Goal: Task Accomplishment & Management: Use online tool/utility

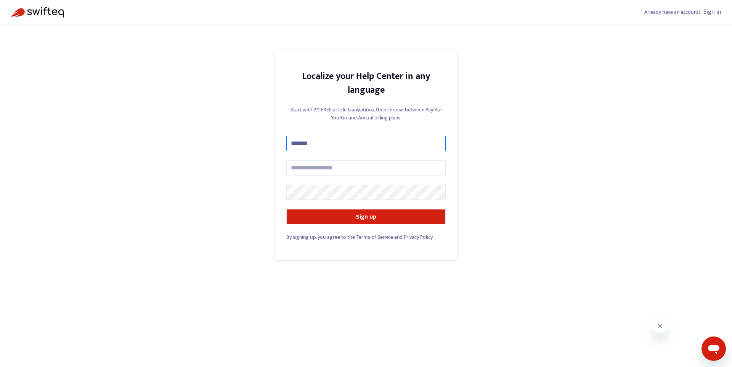
type input "*******"
type input "**********"
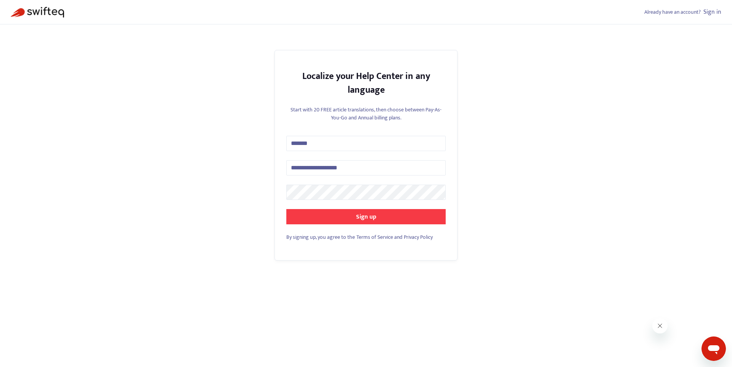
click at [426, 210] on button "Sign up" at bounding box center [365, 216] width 159 height 15
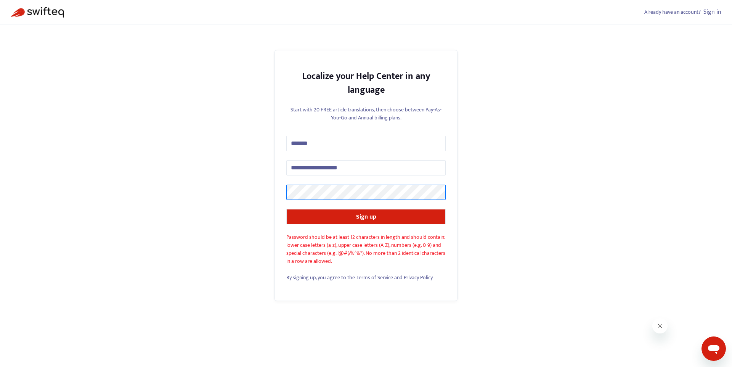
click at [201, 180] on div "**********" at bounding box center [366, 183] width 732 height 367
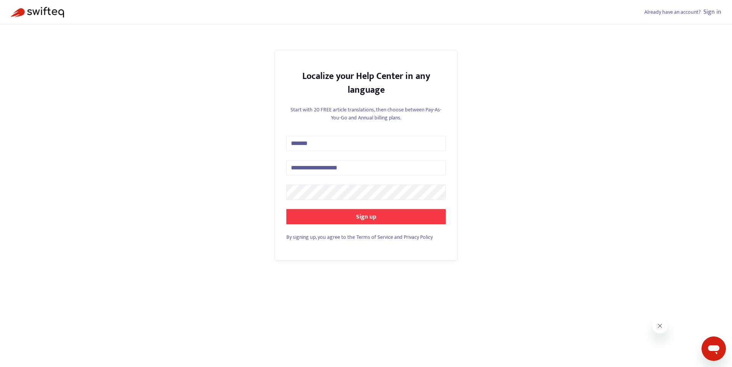
click at [357, 220] on strong "Sign up" at bounding box center [366, 217] width 20 height 10
click at [334, 213] on button "Sign up" at bounding box center [365, 216] width 159 height 15
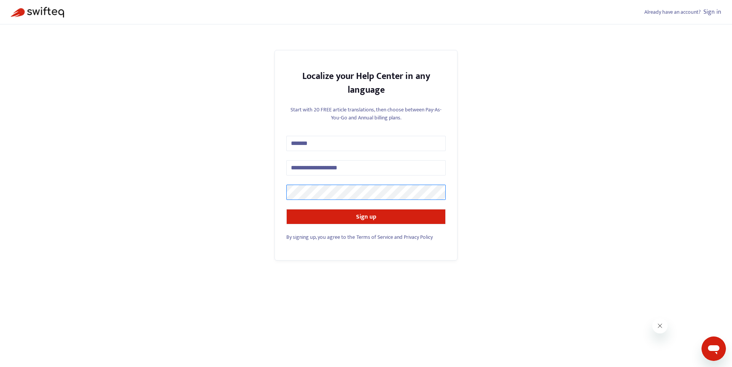
click at [286, 209] on button "Sign up" at bounding box center [365, 216] width 159 height 15
click at [224, 181] on div "**********" at bounding box center [366, 183] width 732 height 367
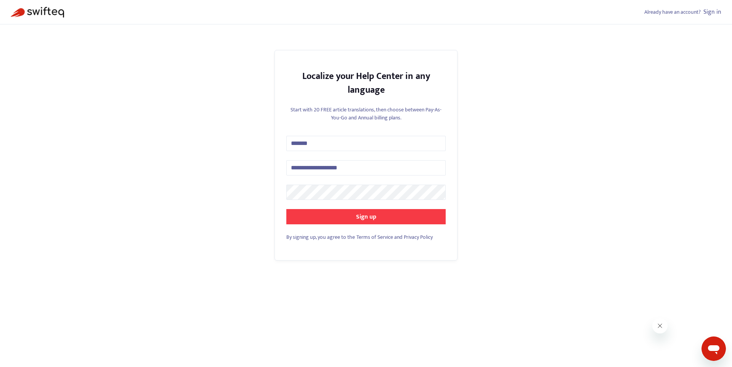
click at [335, 220] on button "Sign up" at bounding box center [365, 216] width 159 height 15
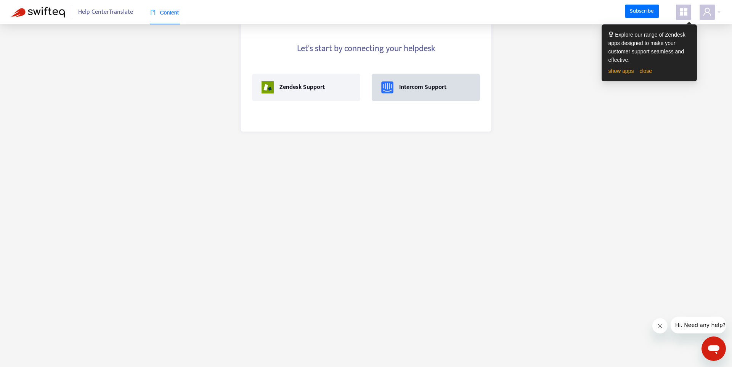
click at [429, 93] on div "Intercom Support" at bounding box center [425, 87] width 89 height 12
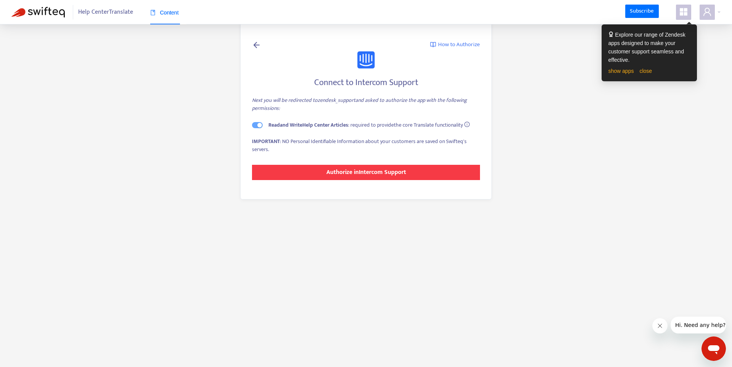
click at [366, 171] on strong "Authorize in Intercom Support" at bounding box center [367, 172] width 80 height 10
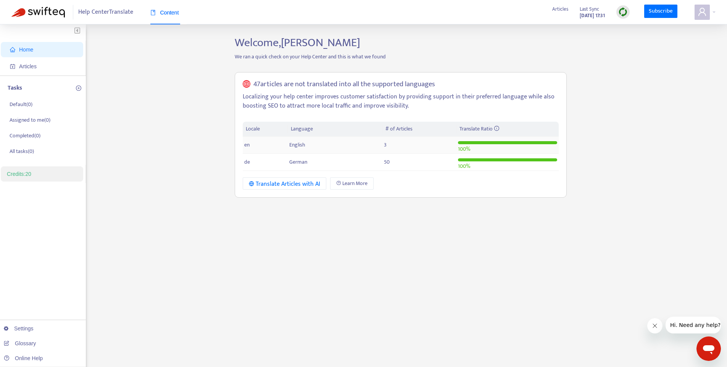
click at [261, 144] on td "en" at bounding box center [265, 145] width 45 height 17
click at [262, 163] on td "de" at bounding box center [265, 162] width 45 height 17
click at [261, 161] on td "de" at bounding box center [265, 162] width 45 height 17
click at [293, 186] on div "Translate Articles with AI" at bounding box center [284, 184] width 71 height 10
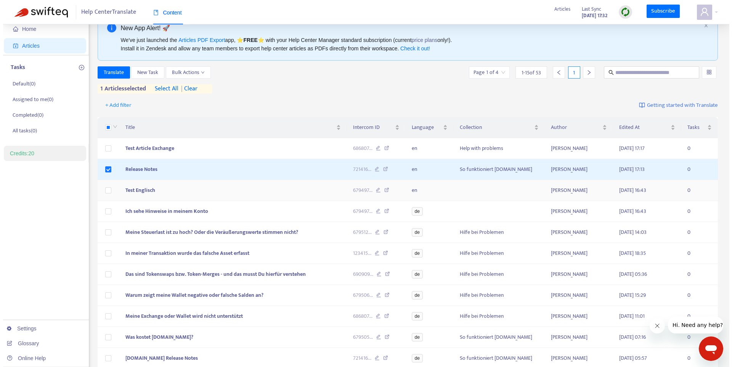
scroll to position [39, 0]
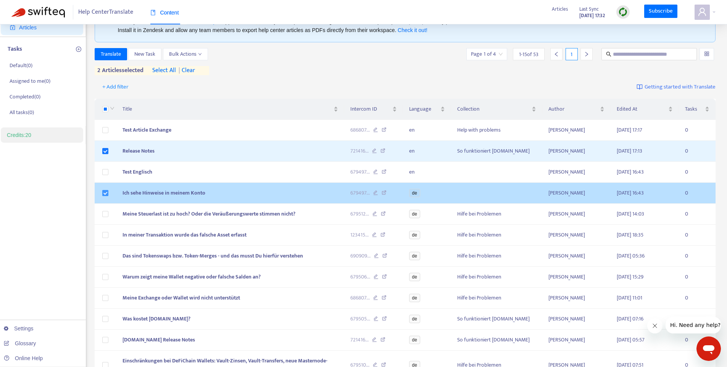
click at [105, 196] on label at bounding box center [105, 193] width 6 height 8
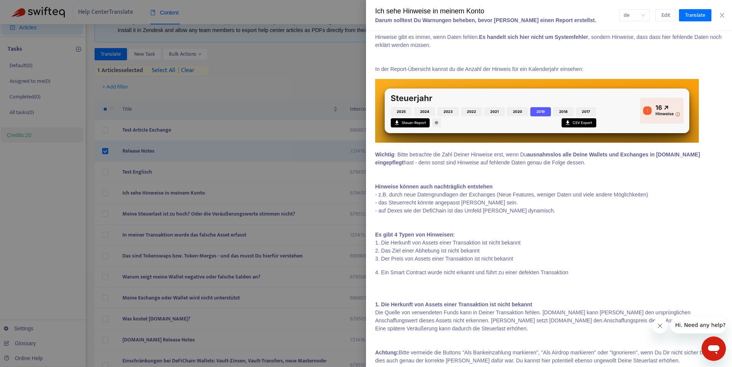
scroll to position [0, 0]
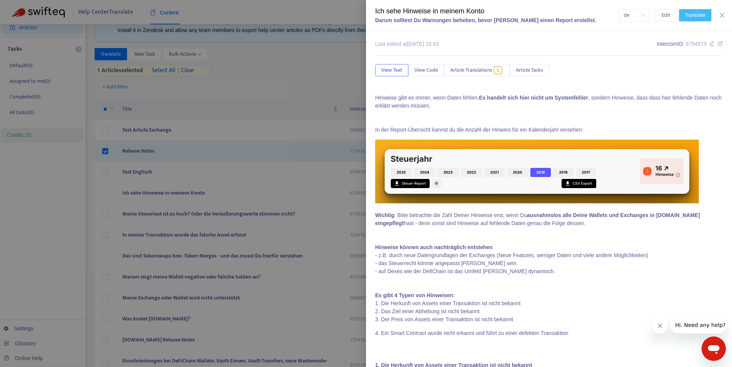
click at [697, 13] on span "Translate" at bounding box center [696, 15] width 20 height 8
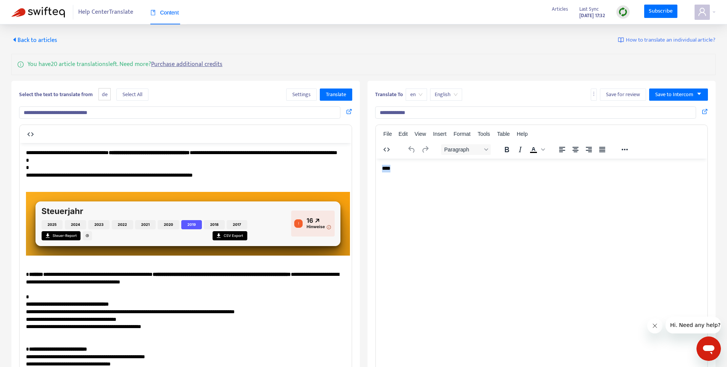
drag, startPoint x: 410, startPoint y: 167, endPoint x: 377, endPoint y: 165, distance: 33.6
click at [377, 165] on html "****" at bounding box center [541, 168] width 332 height 20
drag, startPoint x: 414, startPoint y: 112, endPoint x: 380, endPoint y: 110, distance: 34.4
click at [380, 110] on input "**********" at bounding box center [535, 112] width 321 height 12
type input "**********"
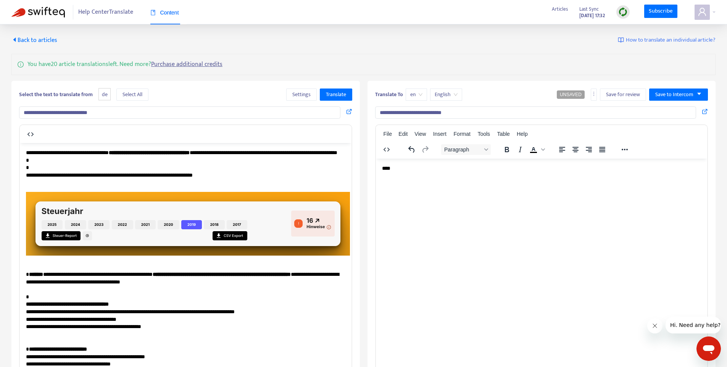
click at [420, 162] on html "****" at bounding box center [541, 168] width 332 height 20
click at [419, 166] on p "****" at bounding box center [540, 168] width 319 height 8
drag, startPoint x: 418, startPoint y: 171, endPoint x: 393, endPoint y: 172, distance: 25.2
click at [393, 172] on html "****" at bounding box center [541, 168] width 332 height 20
click at [342, 97] on span "Translate" at bounding box center [336, 94] width 20 height 8
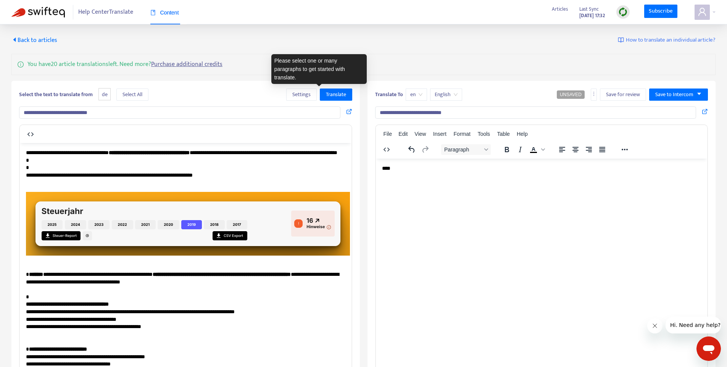
click at [295, 172] on p "**********" at bounding box center [183, 167] width 314 height 37
click at [289, 172] on p "**********" at bounding box center [183, 167] width 314 height 37
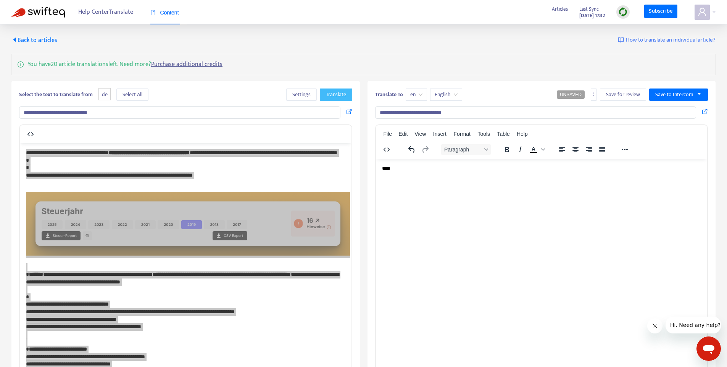
click at [336, 92] on span "Translate" at bounding box center [336, 94] width 20 height 8
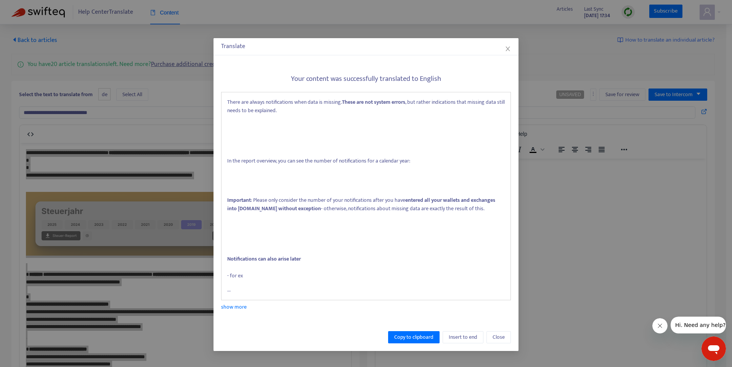
click at [333, 227] on p "​ Important : Please only consider the number of your notifications after you h…" at bounding box center [366, 229] width 278 height 101
click at [306, 256] on p "​ Important : Please only consider the number of your notifications after you h…" at bounding box center [366, 229] width 278 height 101
drag, startPoint x: 296, startPoint y: 257, endPoint x: 274, endPoint y: 230, distance: 34.4
click at [266, 238] on p "​ Important : Please only consider the number of your notifications after you h…" at bounding box center [366, 229] width 278 height 101
click at [307, 193] on p "​ Important : Please only consider the number of your notifications after you h…" at bounding box center [366, 229] width 278 height 101
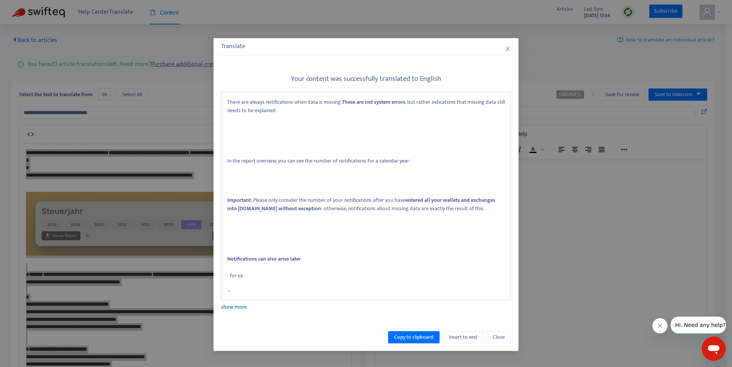
click at [234, 307] on link "show more" at bounding box center [234, 307] width 26 height 9
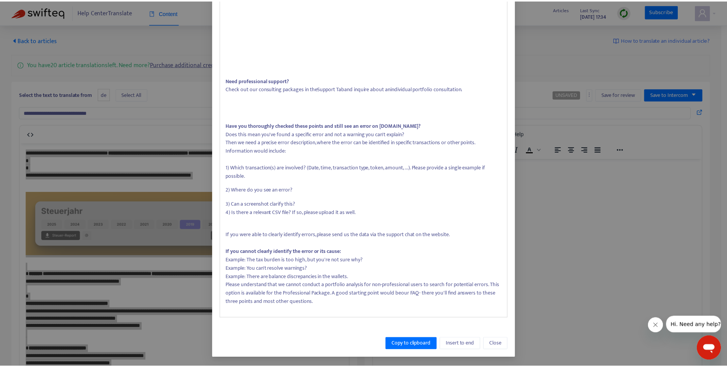
scroll to position [1271, 0]
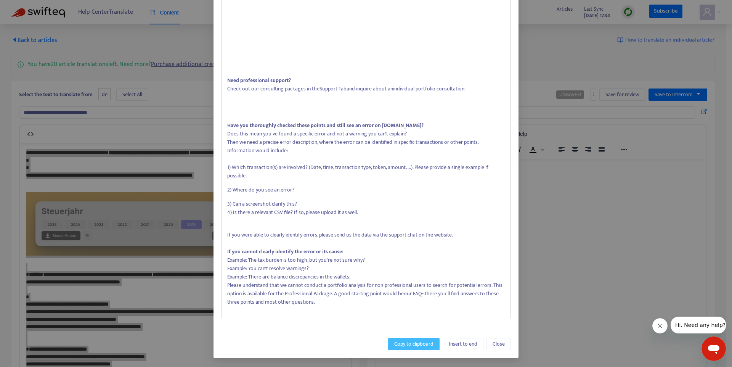
click at [430, 341] on span "Copy to clipboard" at bounding box center [413, 344] width 39 height 8
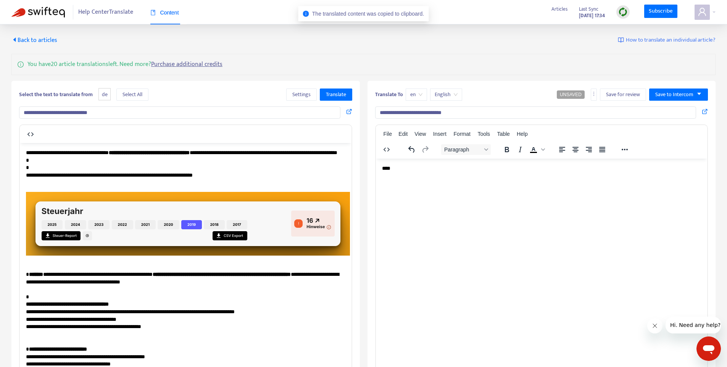
click at [455, 178] on html "****" at bounding box center [541, 168] width 332 height 20
paste body "Rich Text Area. Press ALT-0 for help."
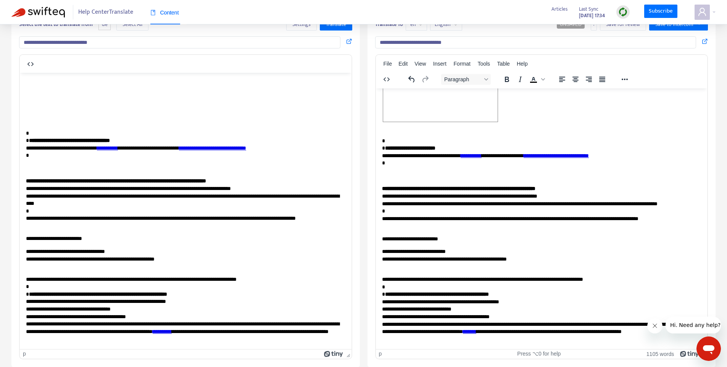
scroll to position [1217, 0]
click at [476, 328] on link "*******" at bounding box center [468, 330] width 13 height 5
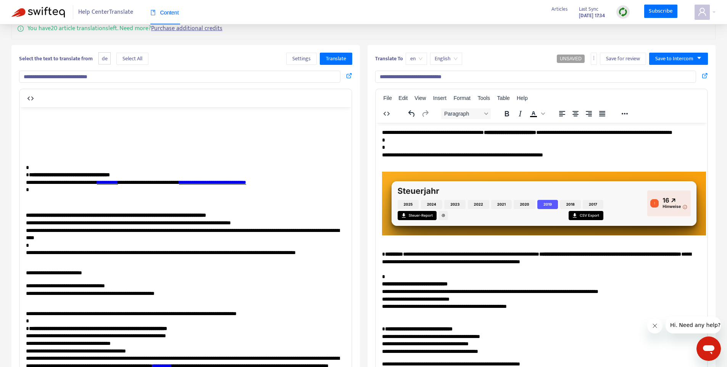
scroll to position [0, 0]
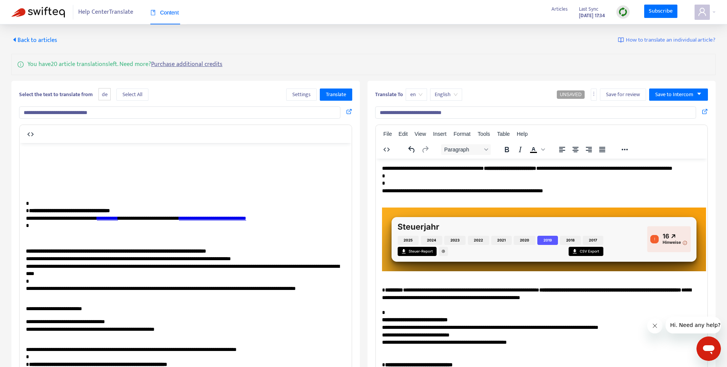
click at [412, 114] on input "**********" at bounding box center [535, 112] width 321 height 12
click at [413, 113] on input "**********" at bounding box center [535, 112] width 321 height 12
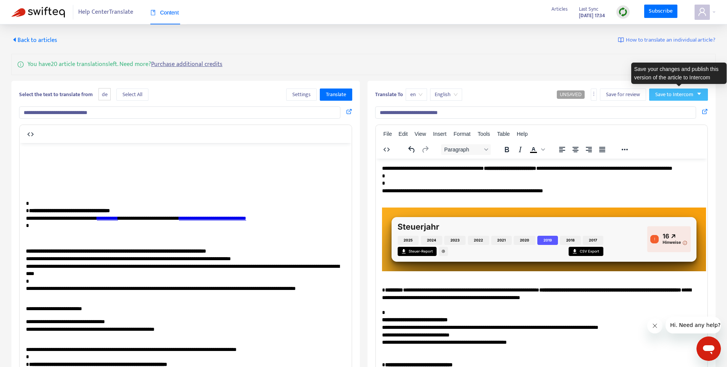
type input "**********"
click at [690, 97] on span "Save to Intercom" at bounding box center [674, 94] width 38 height 8
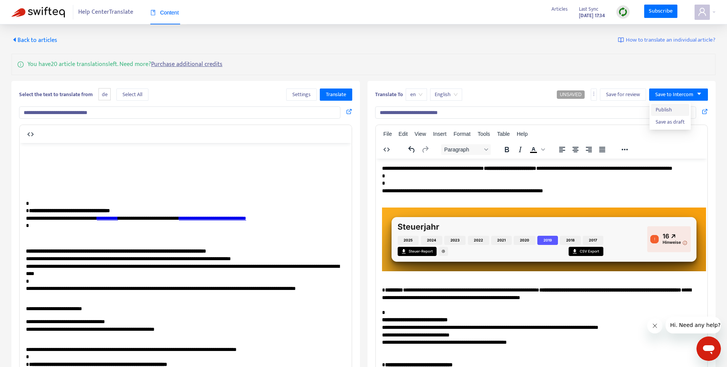
click at [671, 107] on span "Publish" at bounding box center [669, 110] width 29 height 8
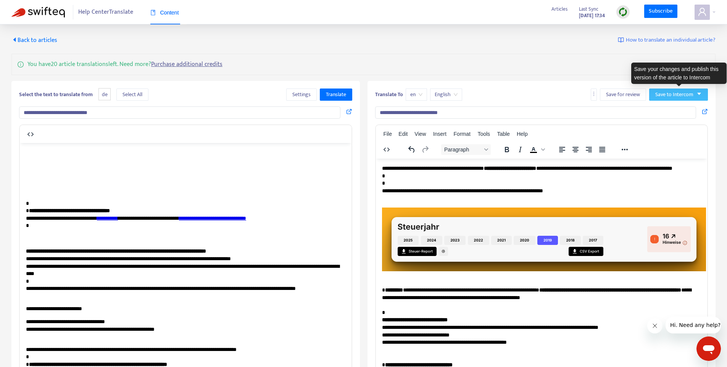
click at [698, 93] on icon "caret-down" at bounding box center [699, 94] width 4 height 2
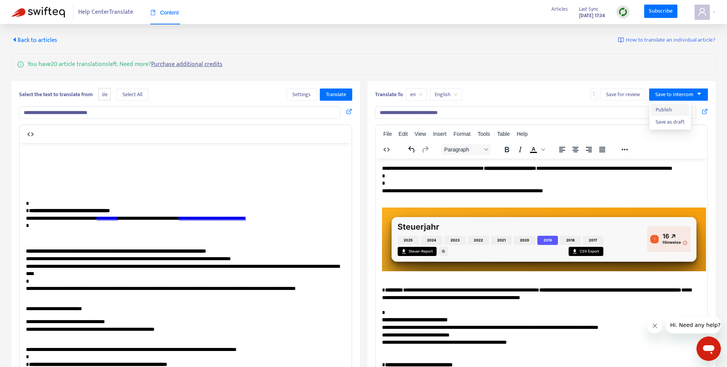
click at [662, 111] on span "Publish" at bounding box center [669, 110] width 29 height 8
click at [45, 39] on span "Back to articles" at bounding box center [34, 40] width 46 height 10
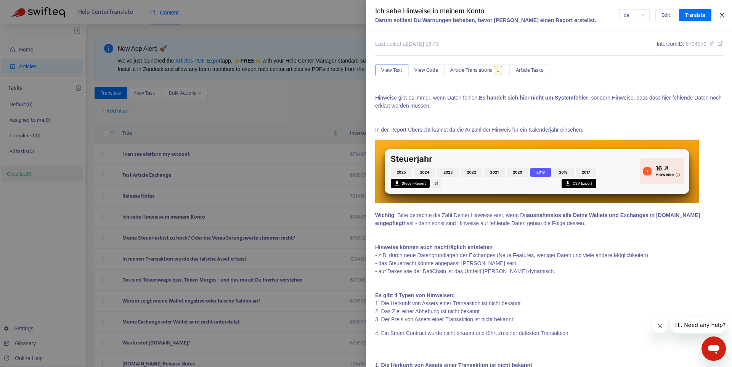
click at [723, 12] on icon "close" at bounding box center [722, 15] width 6 height 6
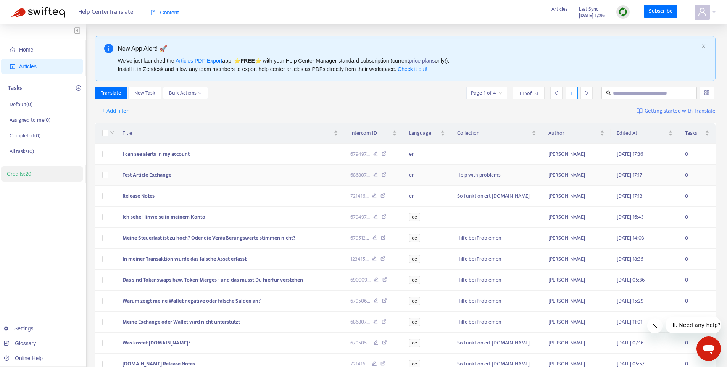
click at [140, 174] on span "Test Article Exchange" at bounding box center [146, 175] width 49 height 9
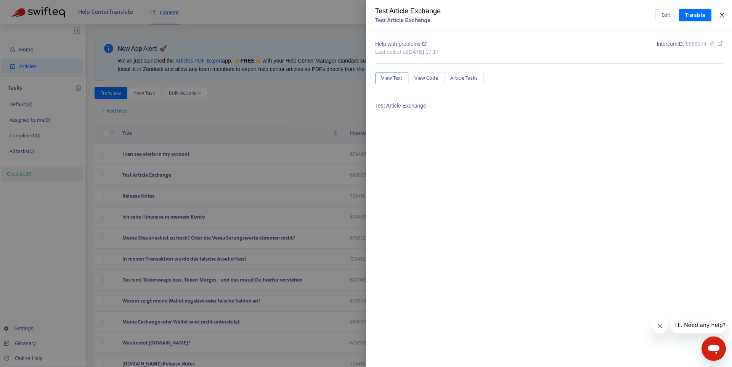
click at [722, 12] on icon "close" at bounding box center [722, 15] width 6 height 6
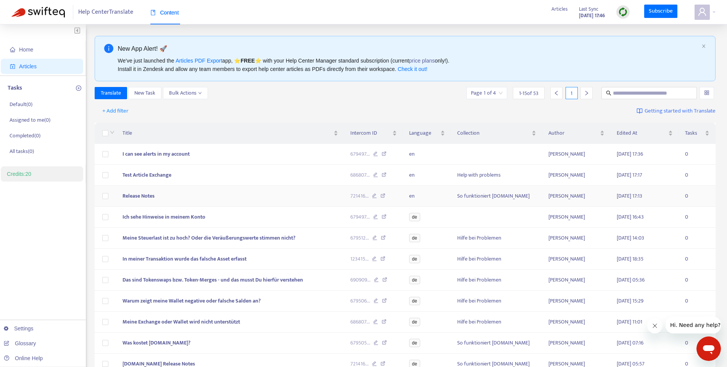
click at [134, 195] on span "Release Notes" at bounding box center [138, 196] width 32 height 9
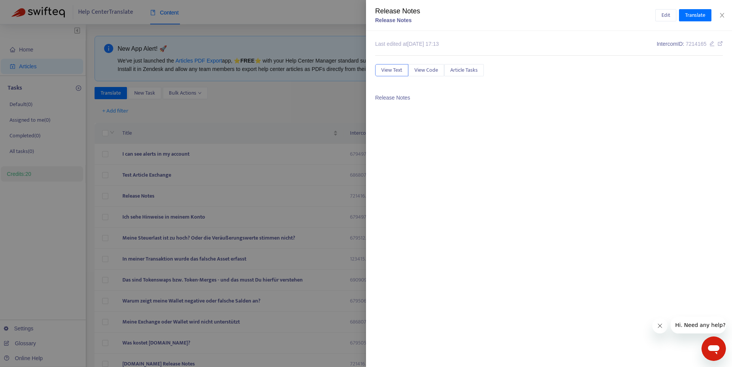
click at [403, 97] on p "Release Notes" at bounding box center [549, 98] width 348 height 8
click at [393, 99] on p "Release Notes" at bounding box center [549, 98] width 348 height 8
click at [382, 99] on p "Release Notes" at bounding box center [549, 98] width 348 height 8
click at [429, 72] on span "View Code" at bounding box center [427, 70] width 24 height 8
click at [391, 70] on span "View Text" at bounding box center [391, 70] width 21 height 8
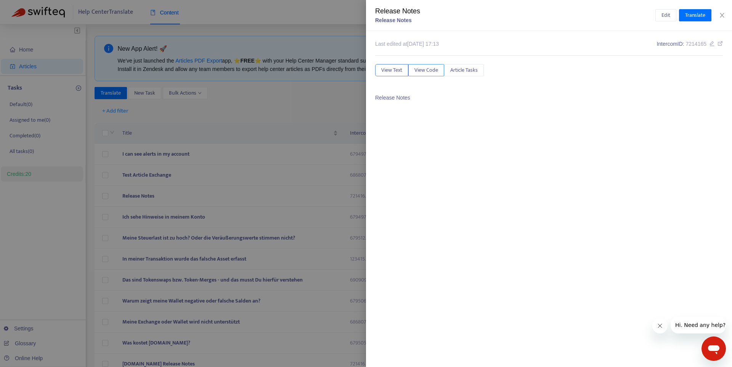
click at [418, 70] on span "View Code" at bounding box center [427, 70] width 24 height 8
click at [459, 69] on span "Article Tasks" at bounding box center [464, 70] width 27 height 8
click at [426, 71] on span "View Code" at bounding box center [427, 70] width 24 height 8
click at [401, 71] on span "View Text" at bounding box center [391, 70] width 21 height 8
click at [724, 13] on icon "close" at bounding box center [722, 15] width 4 height 5
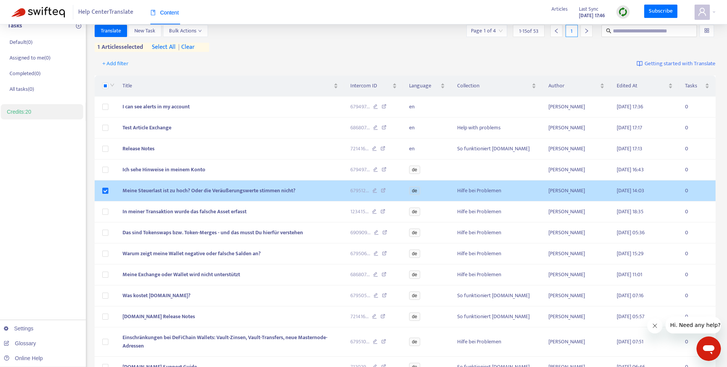
scroll to position [65, 0]
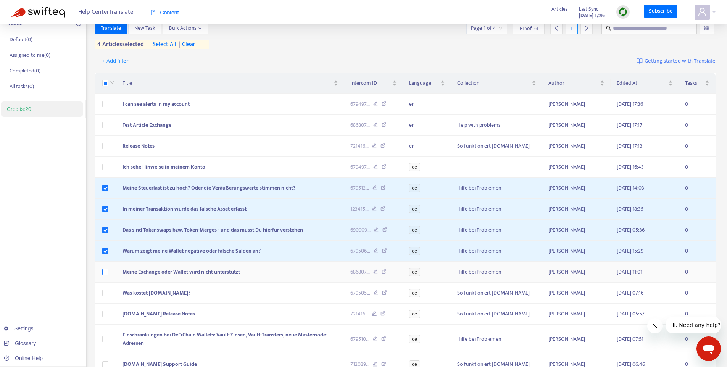
click at [106, 268] on label at bounding box center [105, 272] width 6 height 8
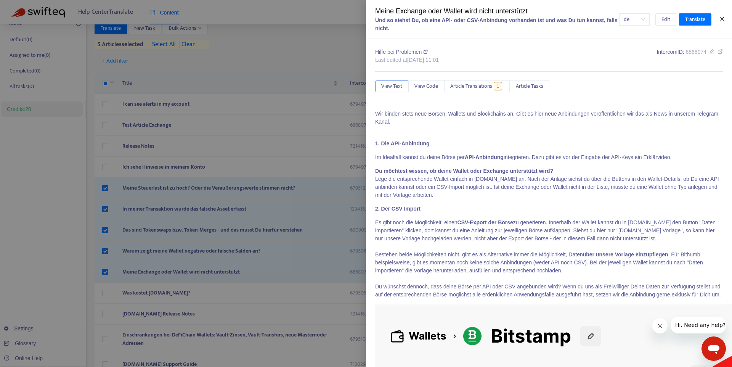
click at [724, 22] on icon "close" at bounding box center [722, 19] width 6 height 6
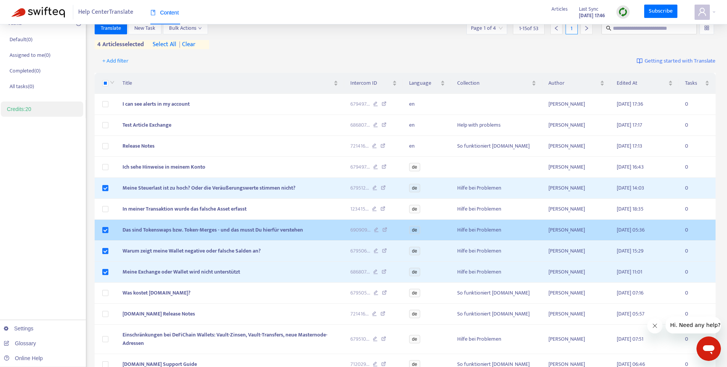
click at [105, 224] on td at bounding box center [106, 230] width 22 height 21
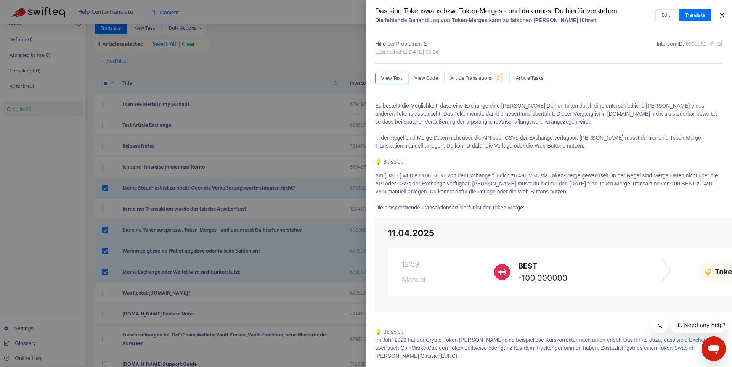
click at [723, 14] on icon "close" at bounding box center [722, 15] width 6 height 6
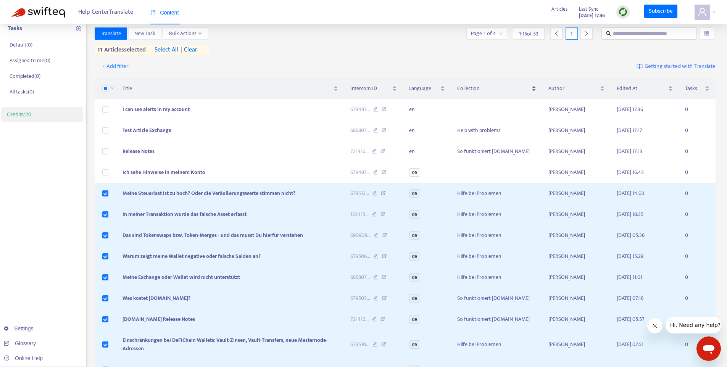
scroll to position [0, 0]
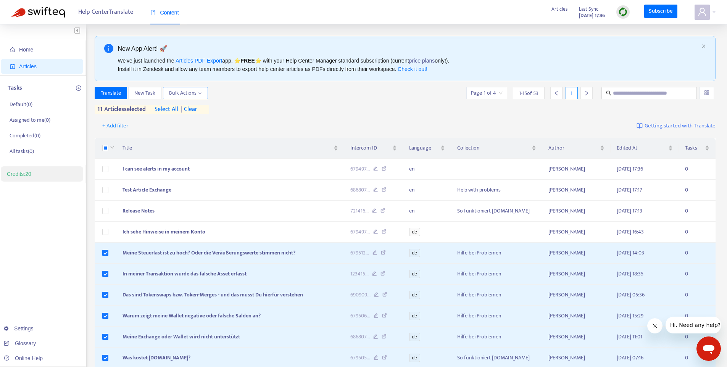
click at [189, 92] on span "Bulk Actions" at bounding box center [185, 93] width 33 height 8
click at [117, 91] on span "Translate" at bounding box center [111, 93] width 20 height 8
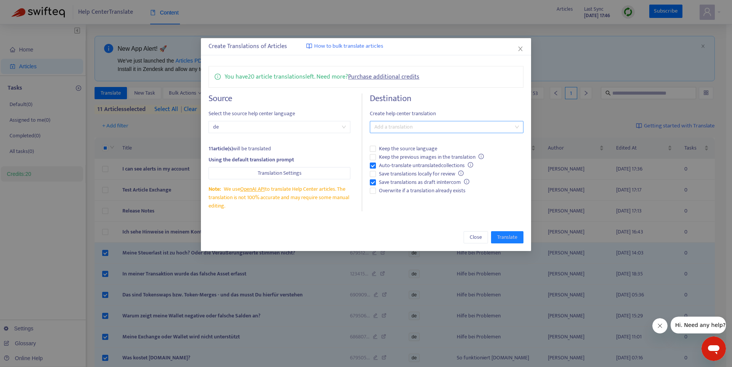
click at [431, 129] on div at bounding box center [443, 126] width 142 height 9
click at [419, 154] on div "English ( en )" at bounding box center [447, 154] width 142 height 8
click at [486, 206] on div "Destination Create help center translation en English ( en ) Keep the source la…" at bounding box center [447, 152] width 154 height 118
click at [377, 156] on span "Keep the previous images in the translation" at bounding box center [431, 157] width 111 height 8
click at [505, 236] on span "Translate" at bounding box center [507, 237] width 20 height 8
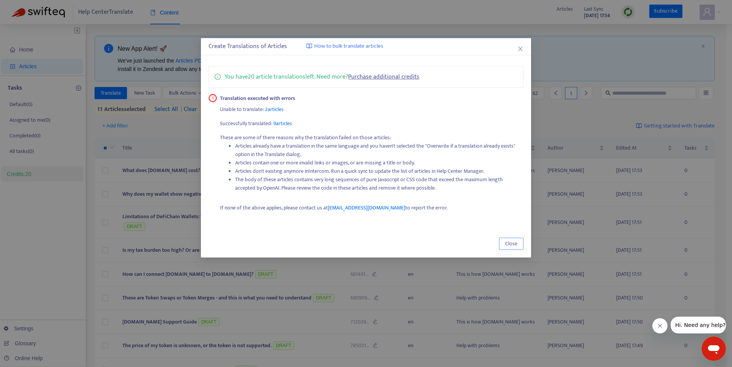
click at [508, 241] on span "Close" at bounding box center [511, 244] width 12 height 8
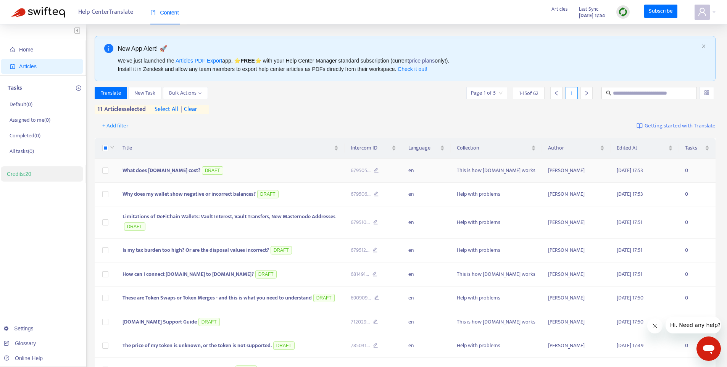
click at [143, 171] on span "What does chain.report cost?" at bounding box center [161, 170] width 78 height 9
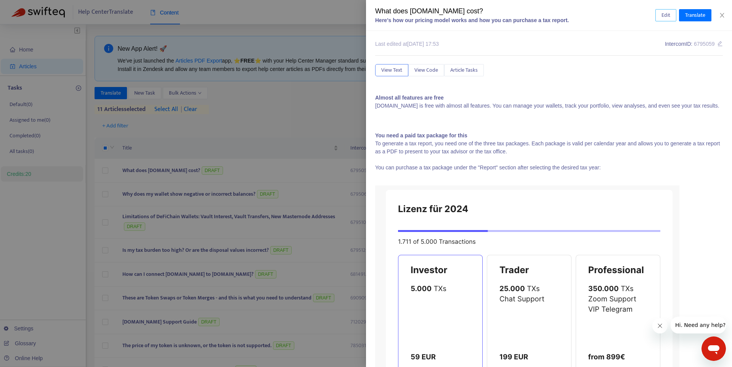
click at [664, 14] on span "Edit" at bounding box center [666, 15] width 9 height 8
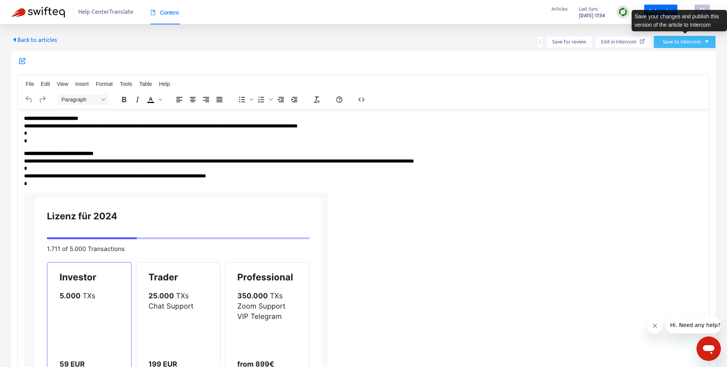
click at [670, 41] on span "Save to Intercom" at bounding box center [682, 42] width 38 height 8
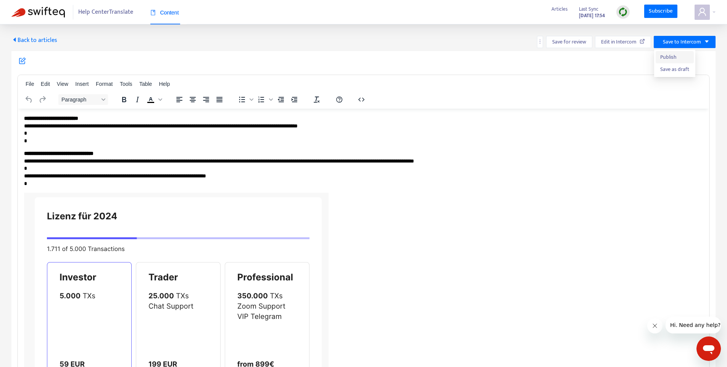
click at [668, 53] on span "Publish" at bounding box center [674, 57] width 29 height 8
click at [49, 39] on span "Back to articles" at bounding box center [34, 40] width 46 height 10
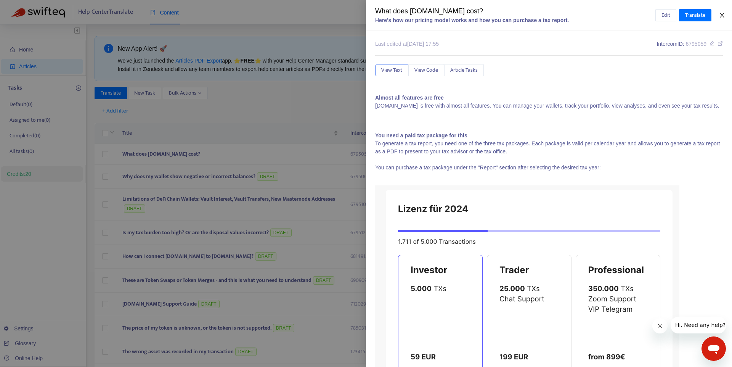
click at [724, 17] on icon "close" at bounding box center [722, 15] width 6 height 6
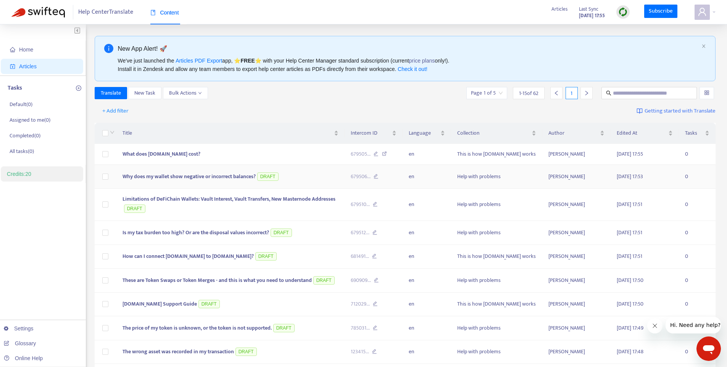
click at [135, 176] on span "Why does my wallet show negative or incorrect balances?" at bounding box center [188, 176] width 133 height 9
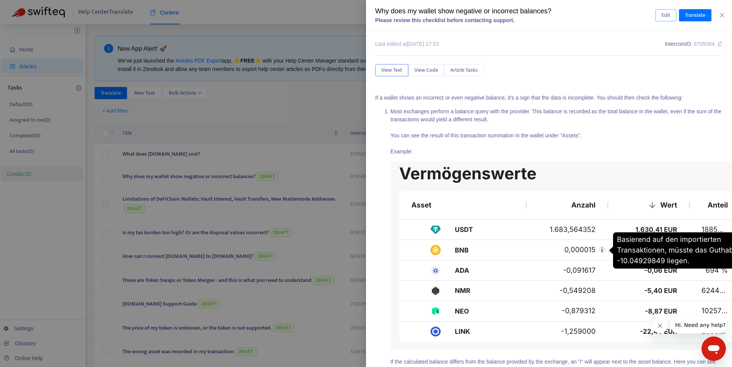
click at [671, 15] on button "Edit" at bounding box center [666, 15] width 21 height 12
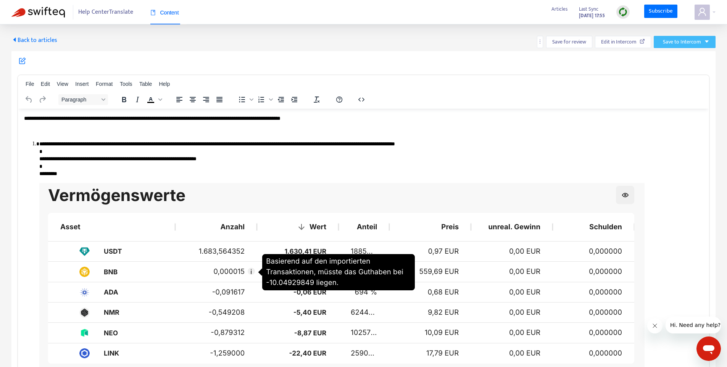
click at [682, 41] on span "Save to Intercom" at bounding box center [682, 42] width 38 height 8
click at [677, 56] on span "Publish" at bounding box center [674, 57] width 29 height 8
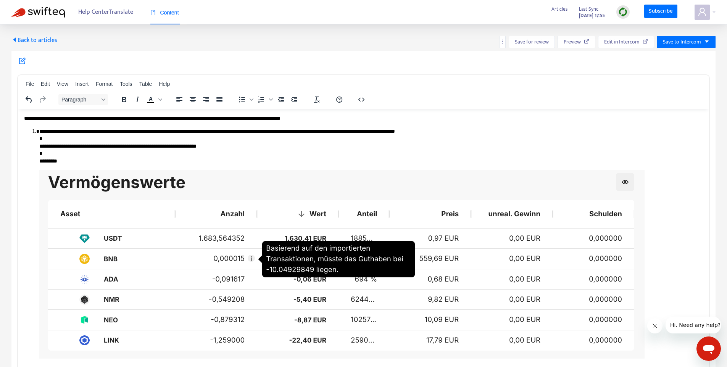
click at [49, 42] on span "Back to articles" at bounding box center [34, 40] width 46 height 10
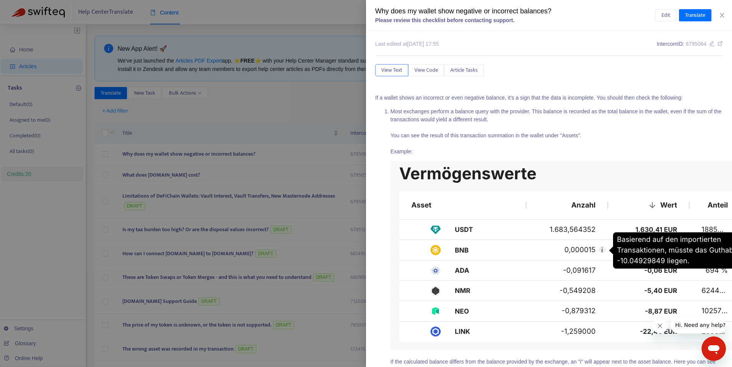
click at [196, 214] on div at bounding box center [366, 183] width 732 height 367
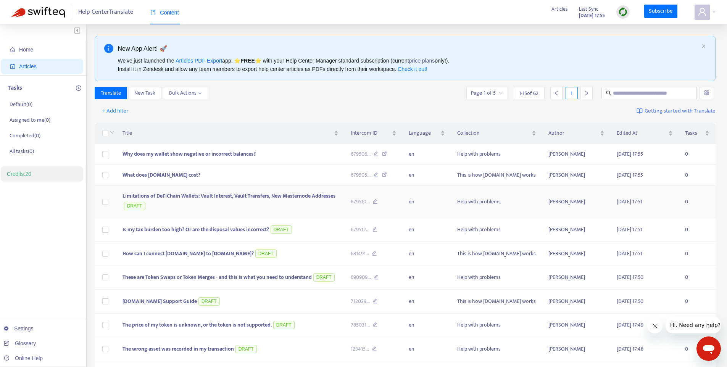
click at [191, 201] on td "Limitations of DeFiChain Wallets: Vault Interest, Vault Transfers, New Masterno…" at bounding box center [230, 202] width 228 height 32
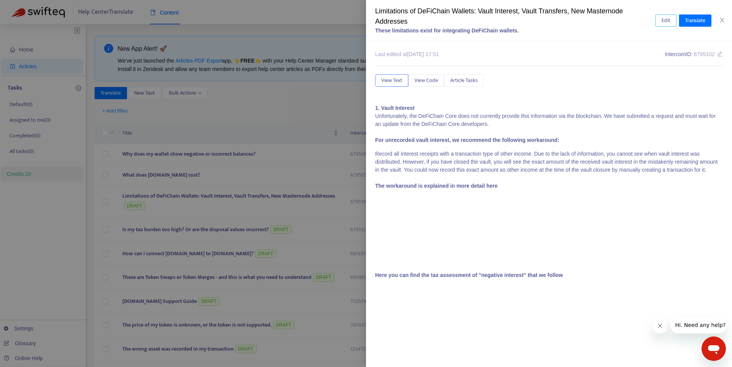
click at [660, 21] on button "Edit" at bounding box center [666, 20] width 21 height 12
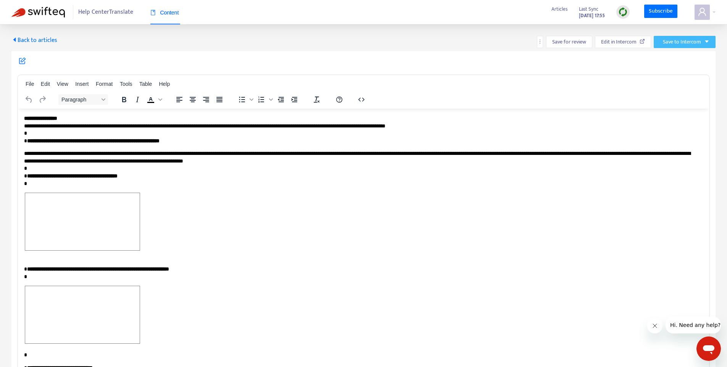
click at [696, 43] on span "Save to Intercom" at bounding box center [682, 42] width 38 height 8
click at [670, 58] on span "Publish" at bounding box center [674, 57] width 29 height 8
click at [706, 44] on button "Save to Intercom" at bounding box center [686, 42] width 59 height 12
click at [681, 55] on span "Publish" at bounding box center [677, 57] width 29 height 8
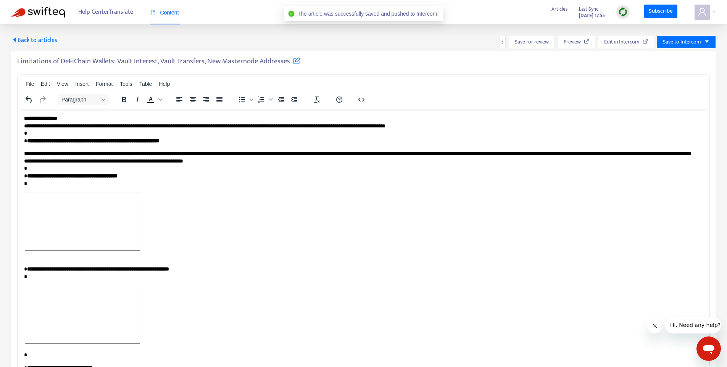
click at [47, 38] on span "Back to articles" at bounding box center [34, 40] width 46 height 10
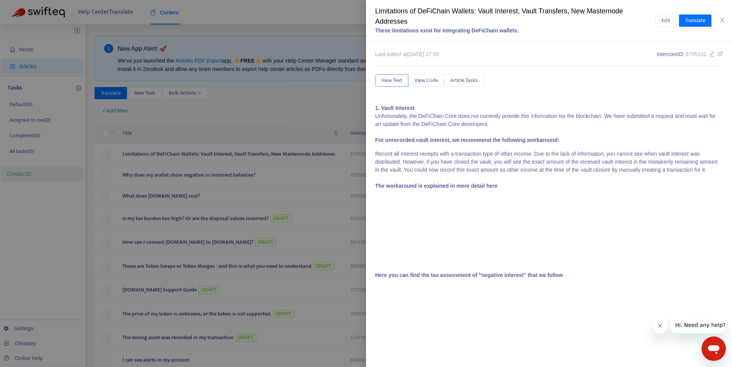
click at [164, 225] on div at bounding box center [366, 183] width 732 height 367
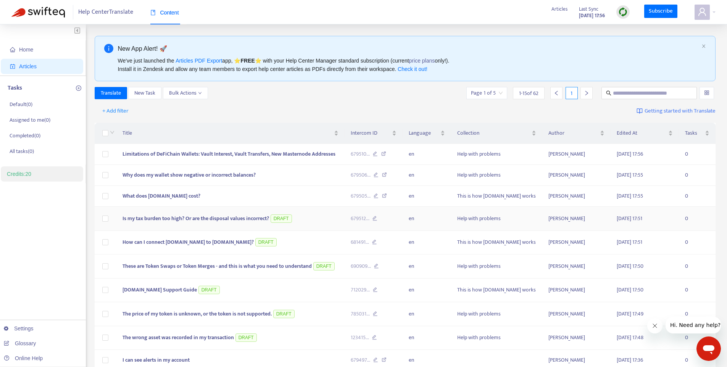
click at [164, 220] on span "Is my tax burden too high? Or are the disposal values incorrect?" at bounding box center [195, 218] width 146 height 9
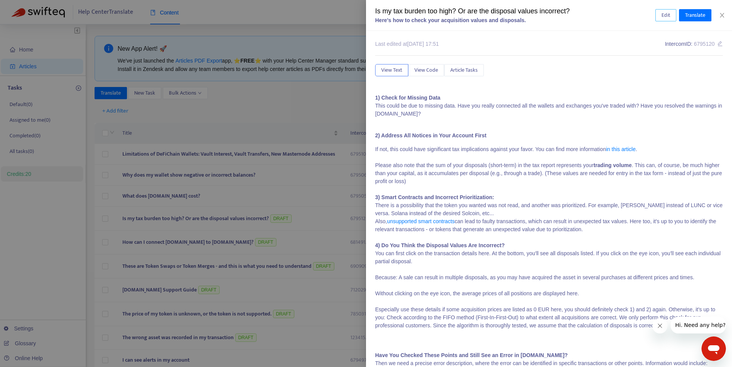
click at [667, 17] on span "Edit" at bounding box center [666, 15] width 9 height 8
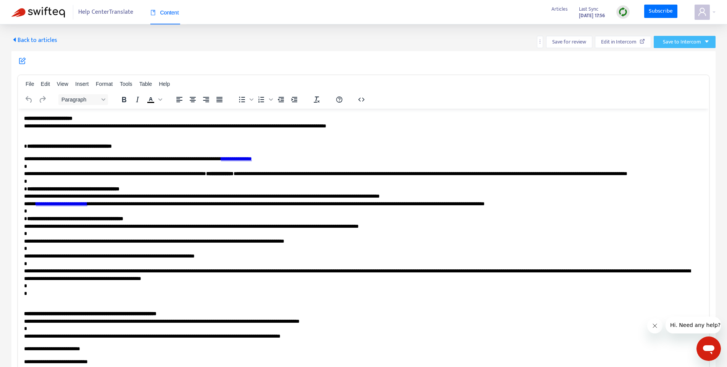
click at [695, 44] on span "Save to Intercom" at bounding box center [682, 42] width 38 height 8
click at [676, 56] on span "Publish" at bounding box center [674, 57] width 29 height 8
click at [679, 45] on span "Save to Intercom" at bounding box center [682, 42] width 38 height 8
click at [669, 56] on span "Publish" at bounding box center [677, 57] width 29 height 8
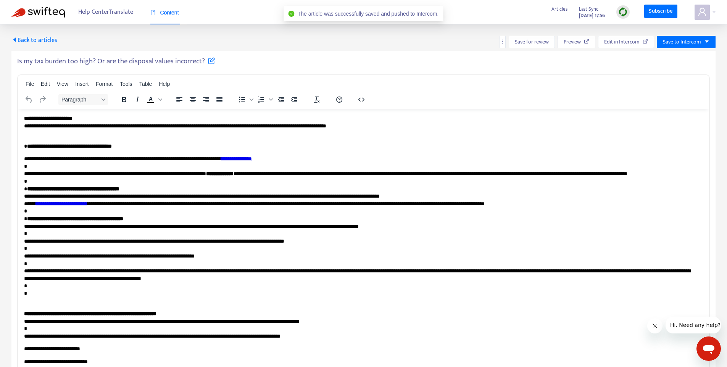
click at [43, 39] on span "Back to articles" at bounding box center [34, 40] width 46 height 10
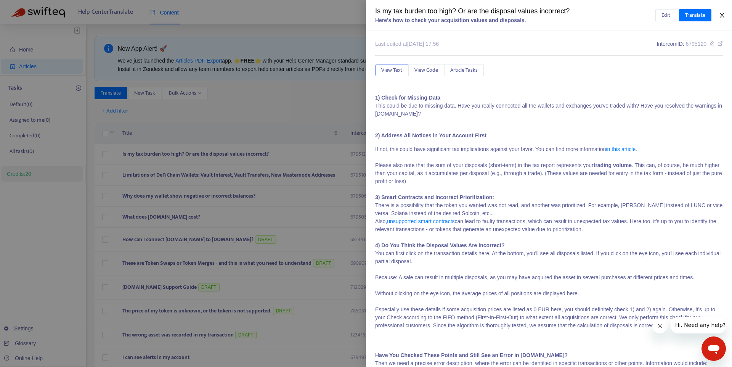
click at [722, 16] on icon "close" at bounding box center [722, 15] width 4 height 5
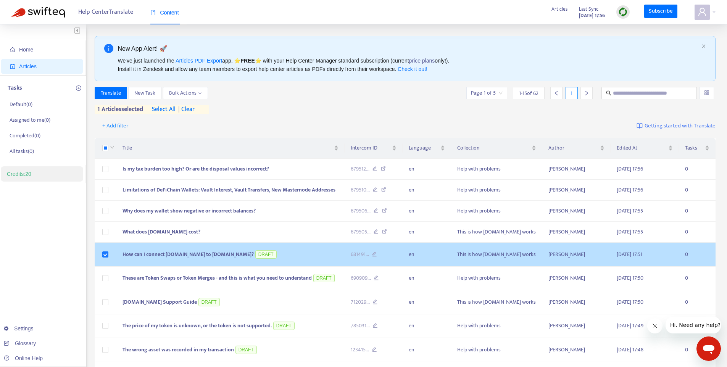
click at [142, 253] on span "How can I connect crypto.com to chain.report?" at bounding box center [187, 254] width 131 height 9
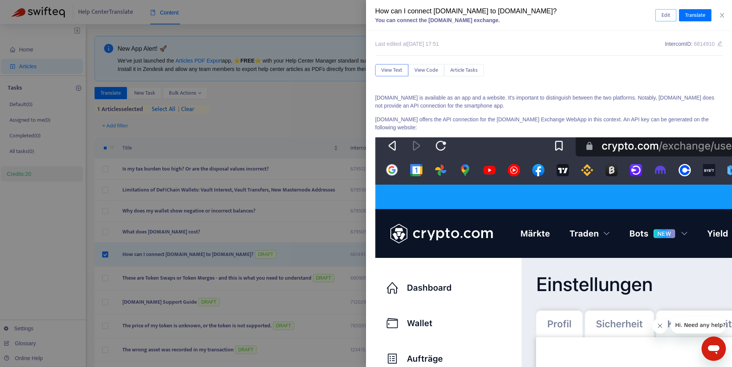
click at [668, 13] on span "Edit" at bounding box center [666, 15] width 9 height 8
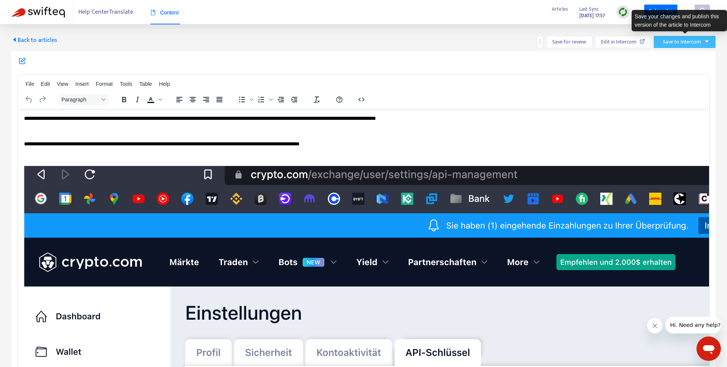
click at [707, 45] on button "Save to Intercom" at bounding box center [684, 42] width 62 height 12
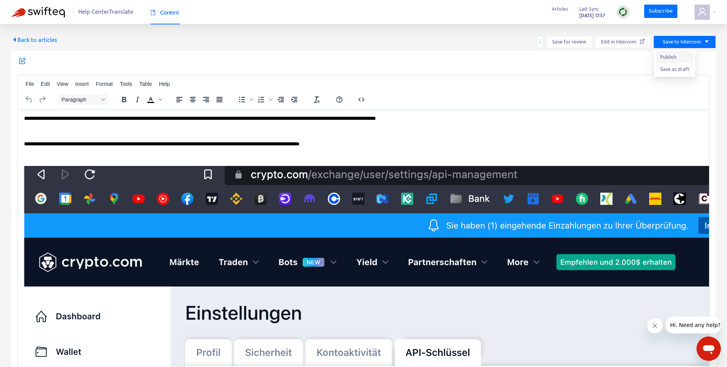
click at [673, 57] on span "Publish" at bounding box center [674, 57] width 29 height 8
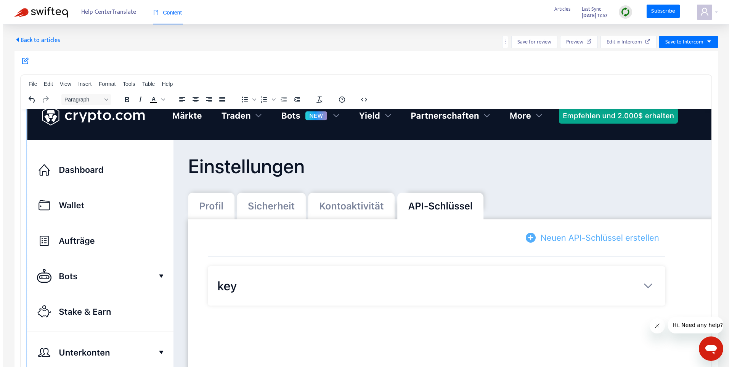
scroll to position [132, 0]
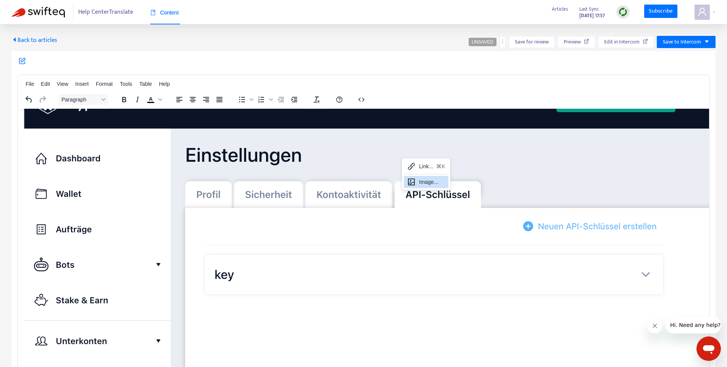
click at [413, 179] on icon at bounding box center [411, 182] width 7 height 7
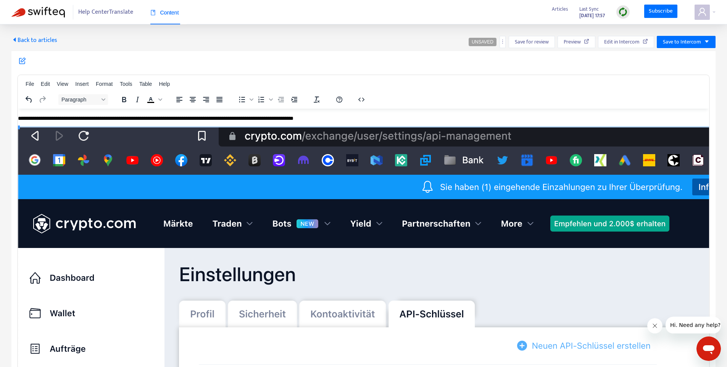
scroll to position [0, 6]
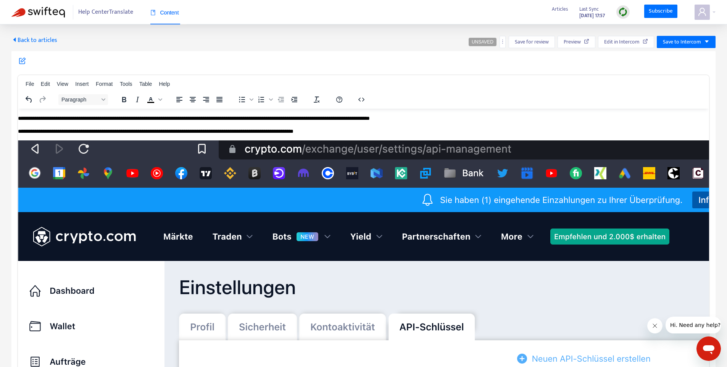
click at [34, 39] on span "Back to articles" at bounding box center [34, 40] width 46 height 10
click at [698, 42] on span "Save to Intercom" at bounding box center [682, 42] width 38 height 8
click at [684, 56] on span "Publish" at bounding box center [677, 57] width 29 height 8
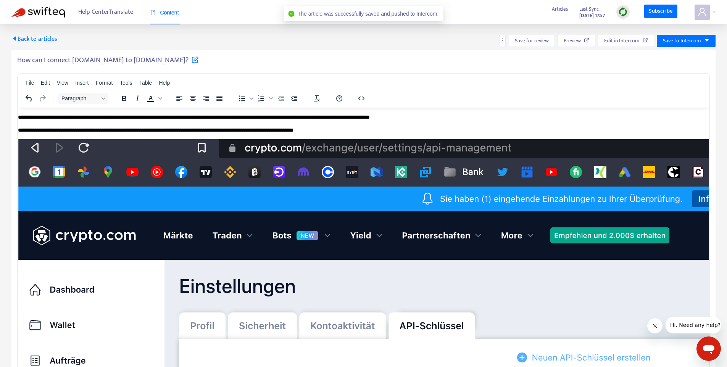
scroll to position [0, 0]
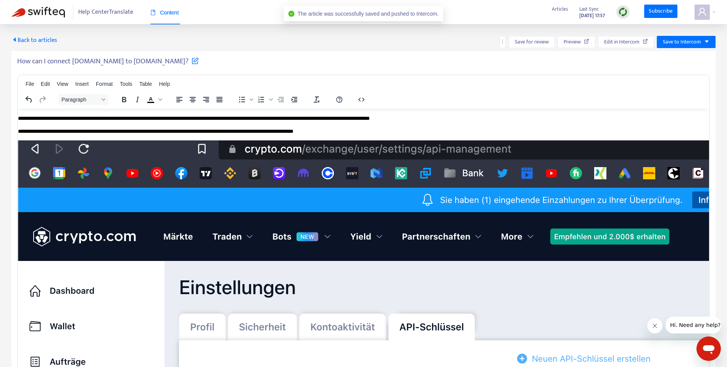
click at [32, 41] on span "Back to articles" at bounding box center [34, 40] width 46 height 10
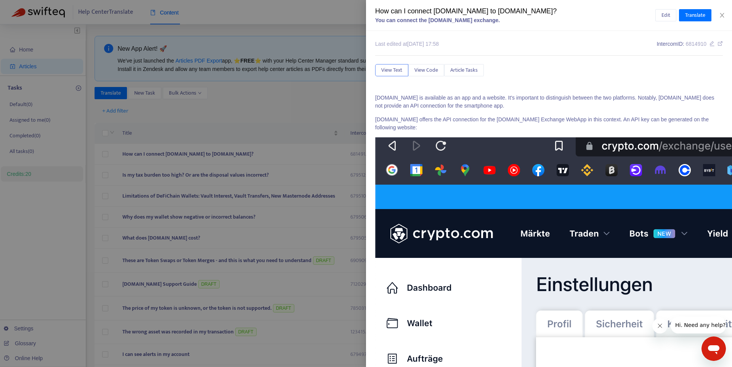
click at [104, 260] on div at bounding box center [366, 183] width 732 height 367
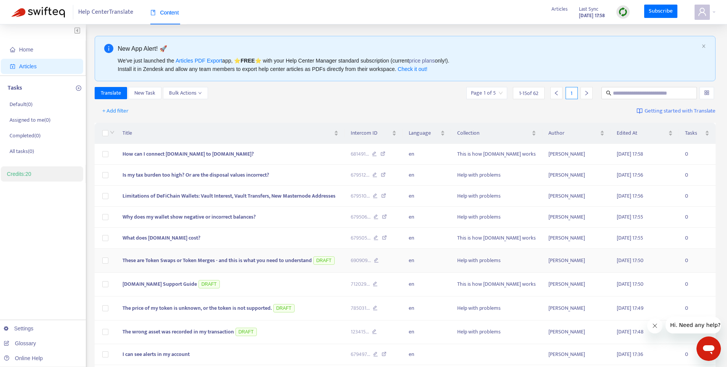
click at [127, 259] on span "These are Token Swaps or Token Merges - and this is what you need to understand" at bounding box center [216, 260] width 189 height 9
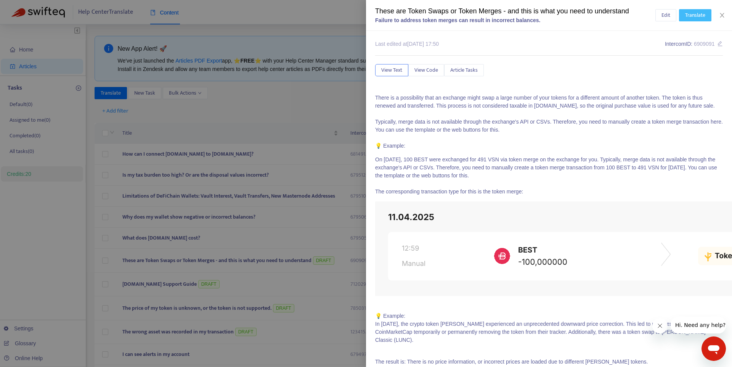
click at [686, 14] on span "Translate" at bounding box center [696, 15] width 20 height 8
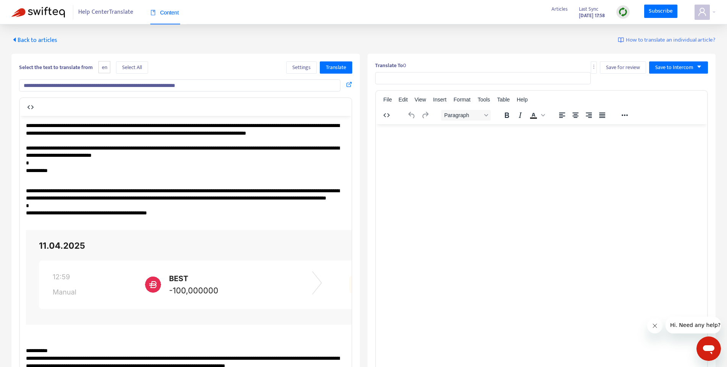
type input "**********"
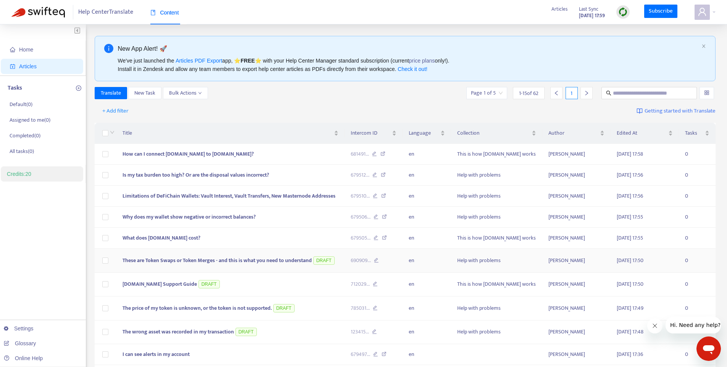
click at [144, 261] on span "These are Token Swaps or Token Merges - and this is what you need to understand" at bounding box center [216, 260] width 189 height 9
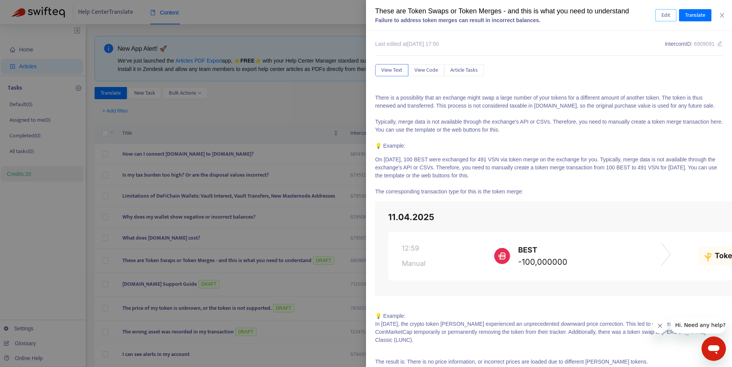
click at [664, 11] on span "Edit" at bounding box center [666, 15] width 9 height 8
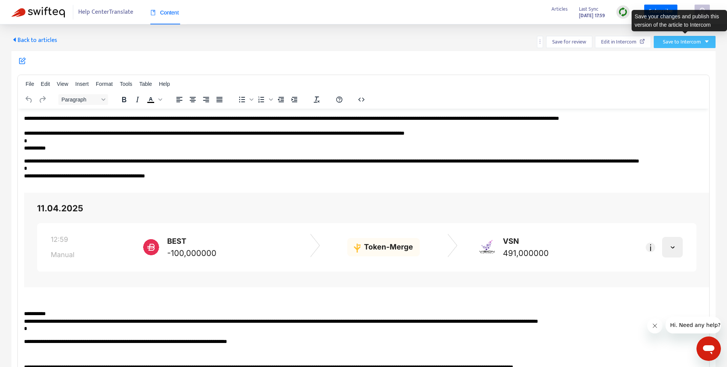
click at [703, 45] on button "Save to Intercom" at bounding box center [684, 42] width 62 height 12
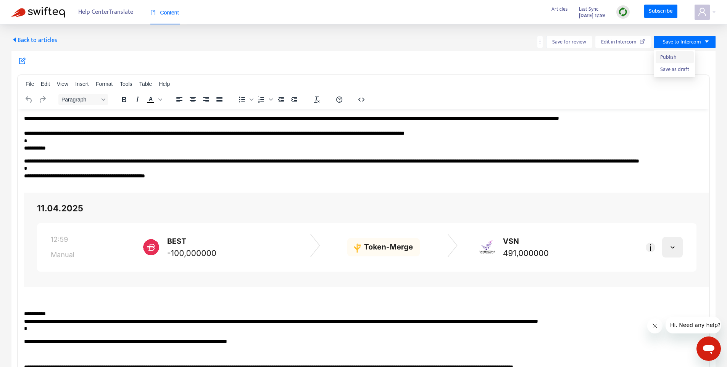
click at [679, 57] on span "Publish" at bounding box center [674, 57] width 29 height 8
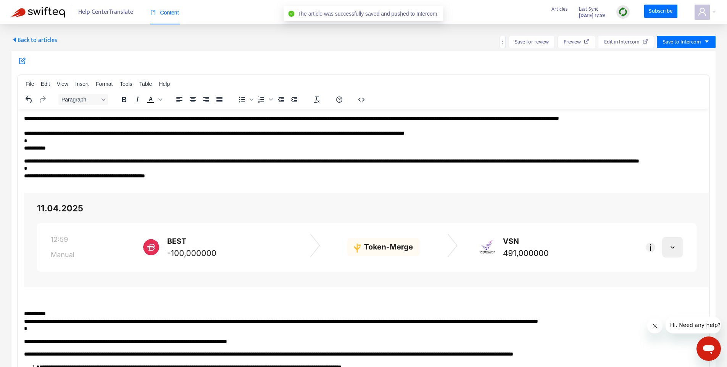
click at [45, 39] on span "Back to articles" at bounding box center [34, 40] width 46 height 10
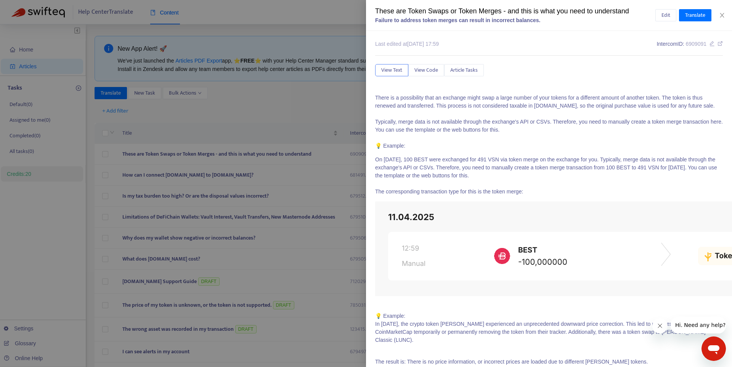
click at [159, 282] on div at bounding box center [366, 183] width 732 height 367
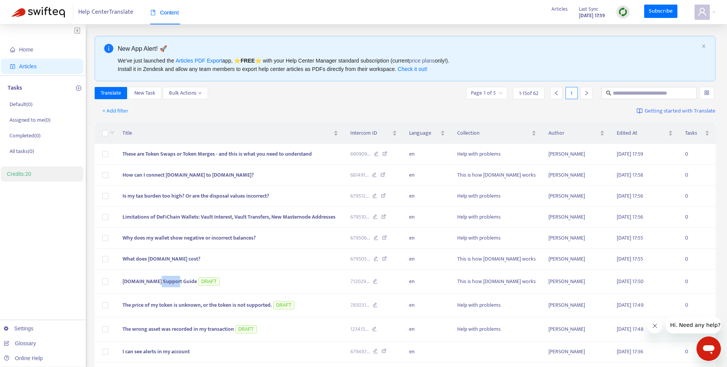
click at [159, 282] on span "chain.report Support Guide" at bounding box center [159, 281] width 74 height 9
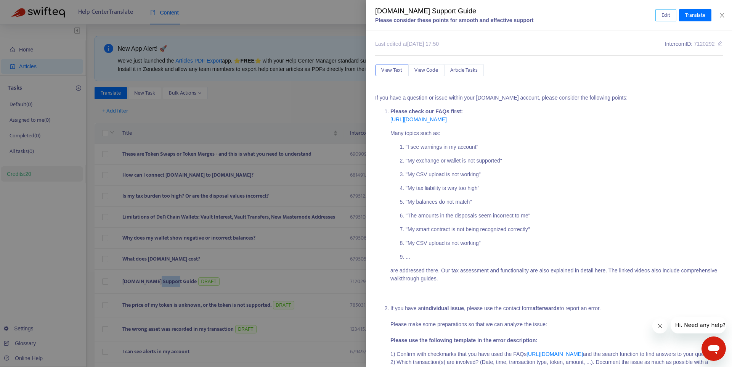
click at [668, 18] on span "Edit" at bounding box center [666, 15] width 9 height 8
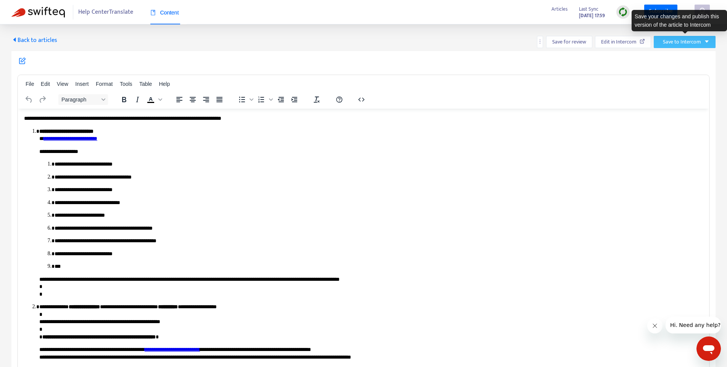
click at [678, 43] on span "Save to Intercom" at bounding box center [682, 42] width 38 height 8
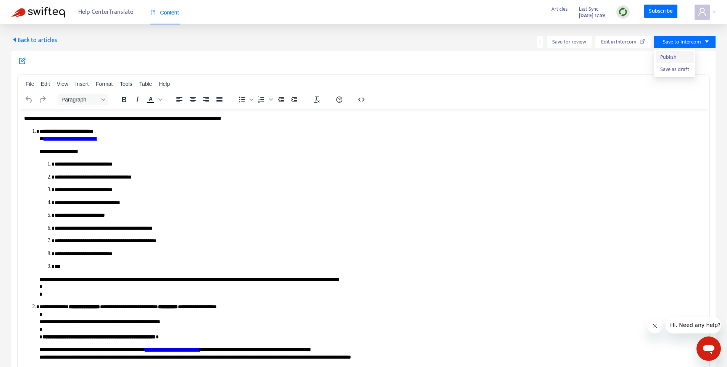
click at [669, 56] on span "Publish" at bounding box center [674, 57] width 29 height 8
click at [50, 41] on span "Back to articles" at bounding box center [34, 40] width 46 height 10
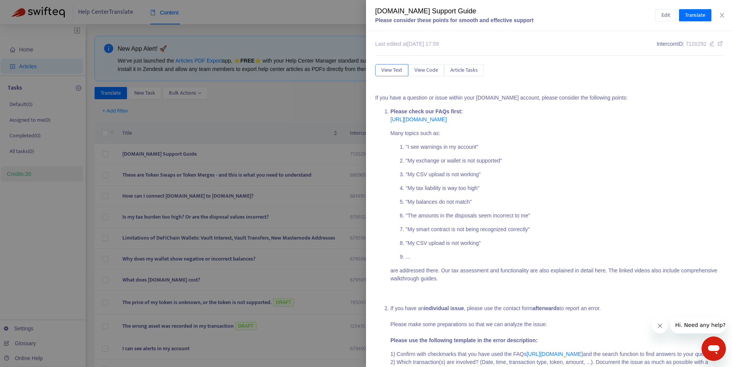
click at [292, 314] on div at bounding box center [366, 183] width 732 height 367
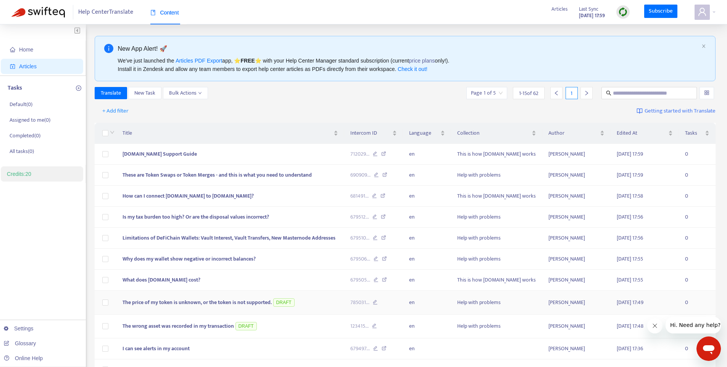
click at [125, 301] on span "The price of my token is unknown, or the token is not supported." at bounding box center [196, 302] width 149 height 9
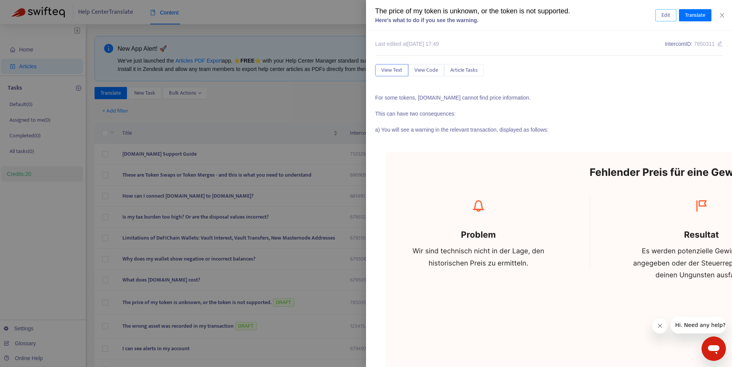
click at [666, 17] on span "Edit" at bounding box center [666, 15] width 9 height 8
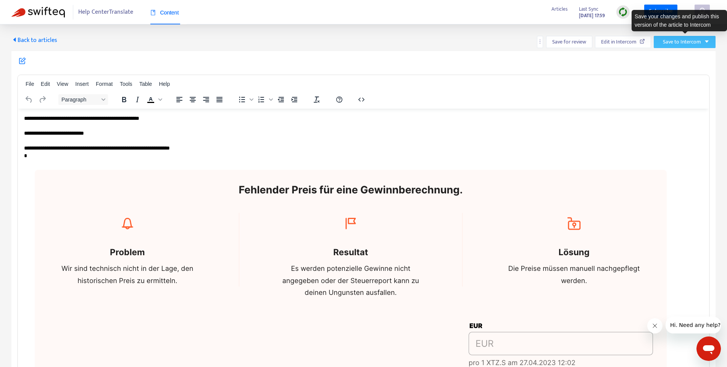
click at [686, 43] on span "Save to Intercom" at bounding box center [682, 42] width 38 height 8
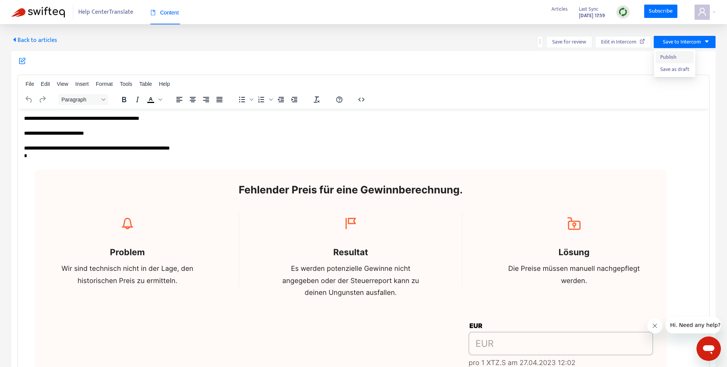
click at [668, 56] on span "Publish" at bounding box center [674, 57] width 29 height 8
click at [44, 40] on span "Back to articles" at bounding box center [34, 40] width 46 height 10
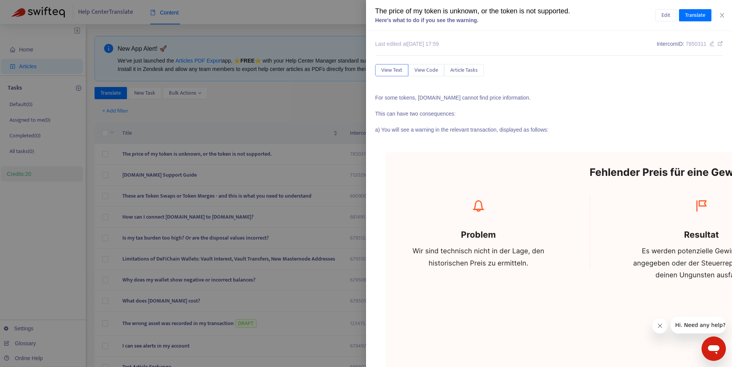
click at [105, 325] on div at bounding box center [366, 183] width 732 height 367
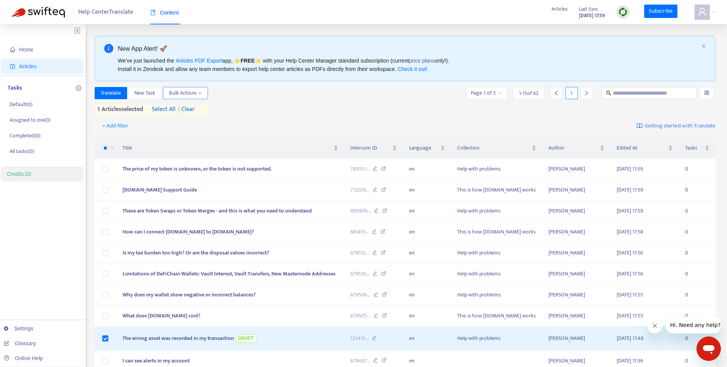
click at [194, 94] on span "Bulk Actions" at bounding box center [185, 93] width 33 height 8
click at [192, 131] on span "Save to Intercom" at bounding box center [188, 132] width 38 height 9
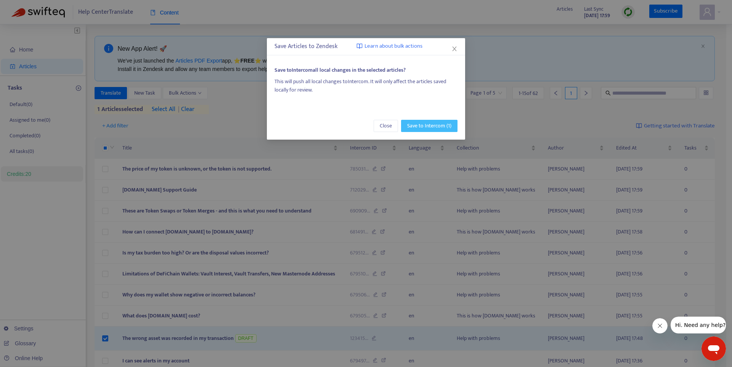
click at [411, 128] on span "Save to Intercom (1)" at bounding box center [429, 126] width 44 height 8
drag, startPoint x: 452, startPoint y: 50, endPoint x: 455, endPoint y: 47, distance: 4.3
click at [454, 48] on icon "close" at bounding box center [455, 49] width 6 height 6
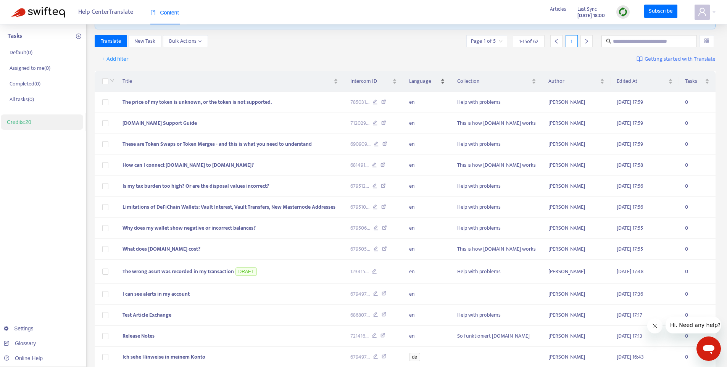
scroll to position [137, 0]
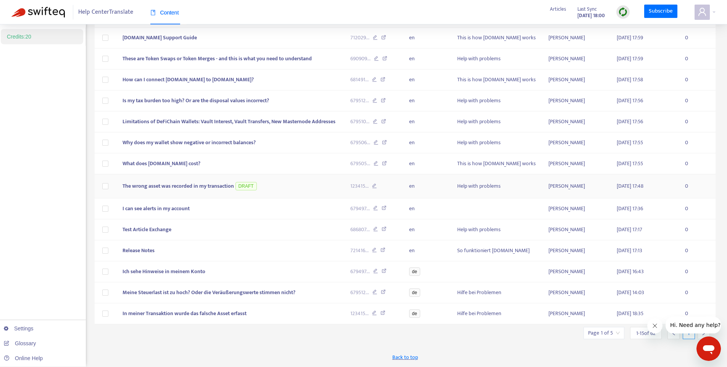
click at [111, 185] on td at bounding box center [106, 186] width 22 height 24
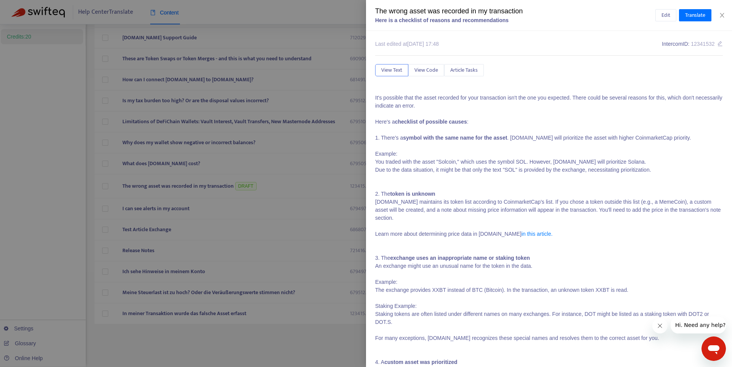
click at [109, 185] on div at bounding box center [366, 183] width 732 height 367
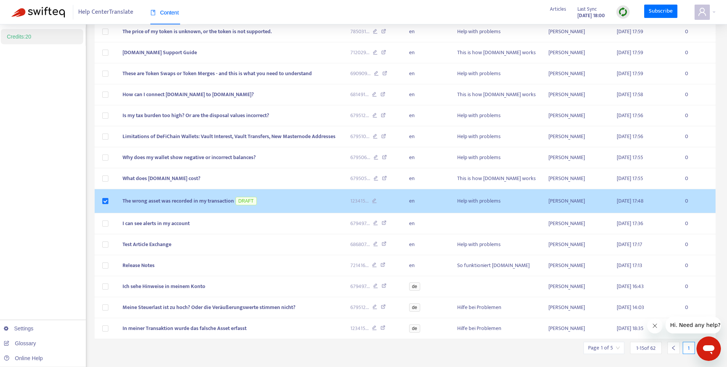
click at [199, 202] on span "The wrong asset was recorded in my transaction" at bounding box center [177, 200] width 111 height 9
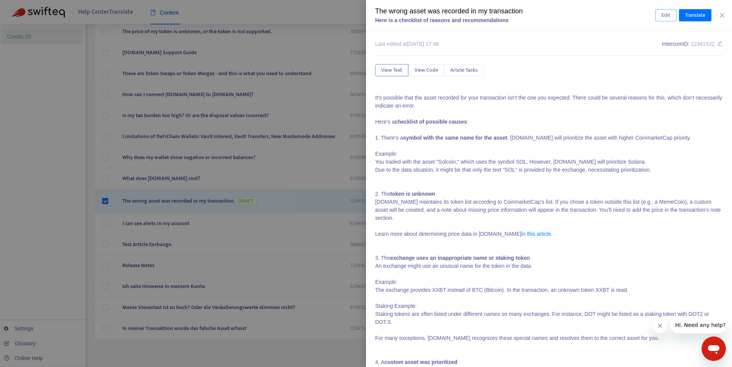
click at [662, 14] on span "Edit" at bounding box center [666, 15] width 9 height 8
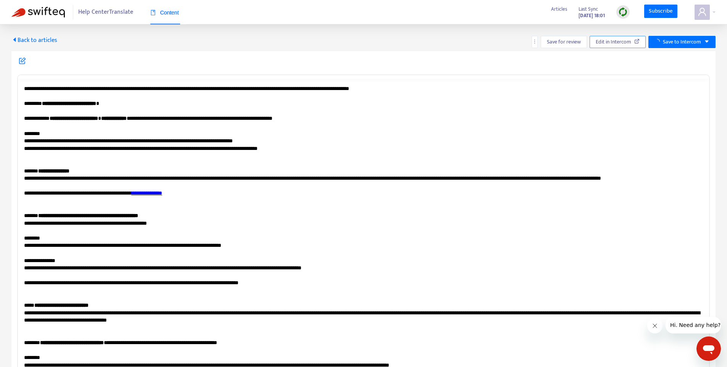
scroll to position [0, 0]
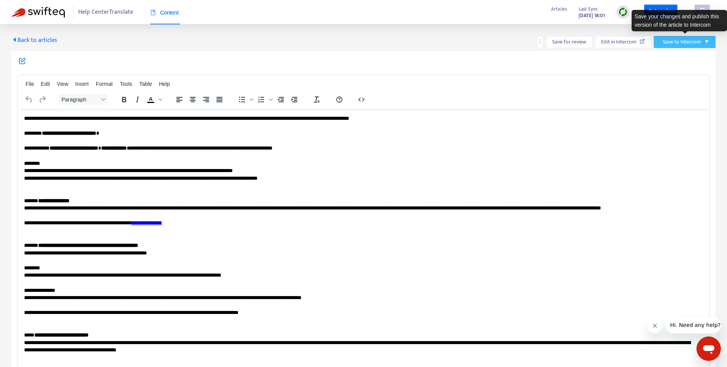
click at [674, 43] on span "Save to Intercom" at bounding box center [682, 42] width 38 height 8
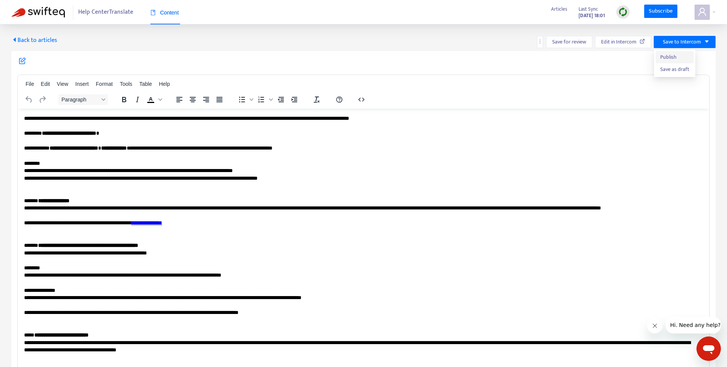
click at [667, 56] on span "Publish" at bounding box center [674, 57] width 29 height 8
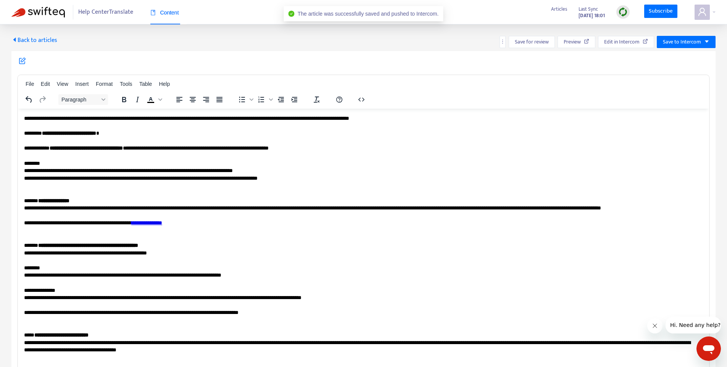
click at [8, 37] on div "Back to articles Save for review Preview Edit in Intercom Save to Intercom File…" at bounding box center [363, 204] width 727 height 361
click at [22, 37] on span "Back to articles" at bounding box center [34, 40] width 46 height 10
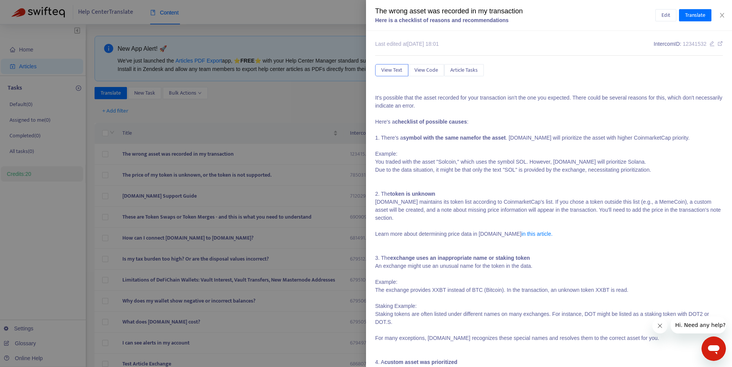
click at [292, 104] on div at bounding box center [366, 183] width 732 height 367
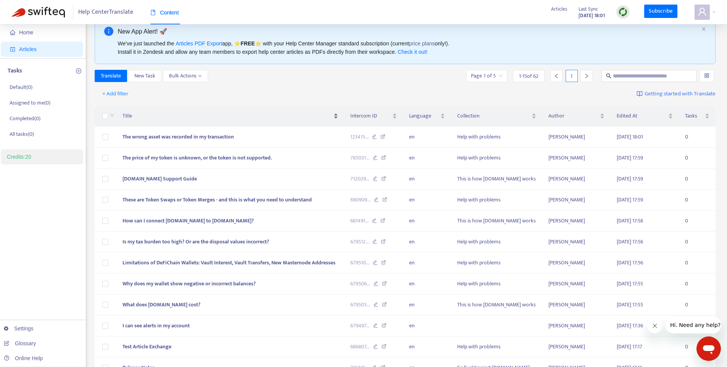
scroll to position [134, 0]
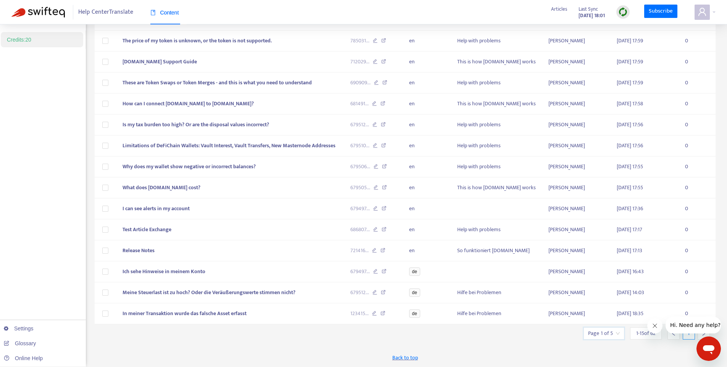
click at [595, 330] on input "search" at bounding box center [604, 333] width 32 height 11
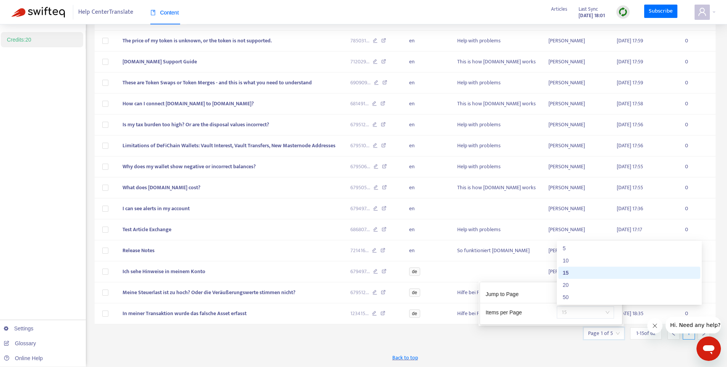
drag, startPoint x: 574, startPoint y: 314, endPoint x: 561, endPoint y: 313, distance: 13.0
click at [561, 313] on span "15" at bounding box center [585, 312] width 48 height 11
click at [570, 297] on div "50" at bounding box center [629, 297] width 133 height 8
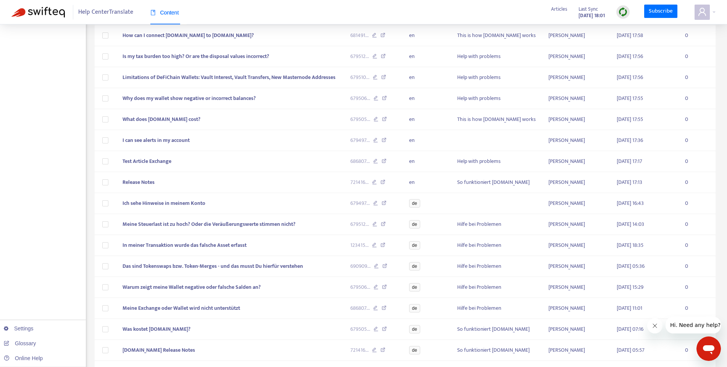
scroll to position [0, 0]
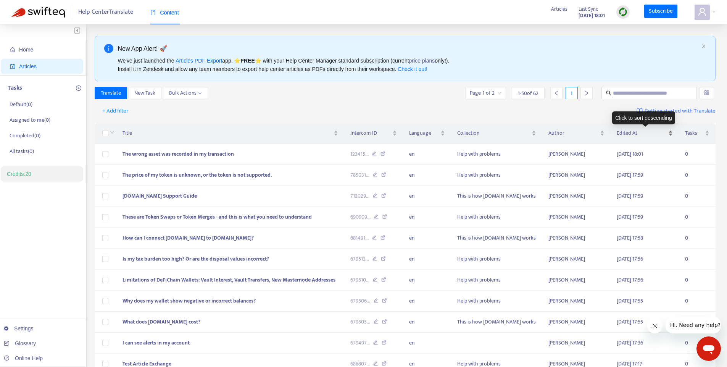
click at [631, 134] on span "Edited At" at bounding box center [641, 133] width 50 height 8
click at [631, 133] on span "Edited At" at bounding box center [641, 133] width 50 height 8
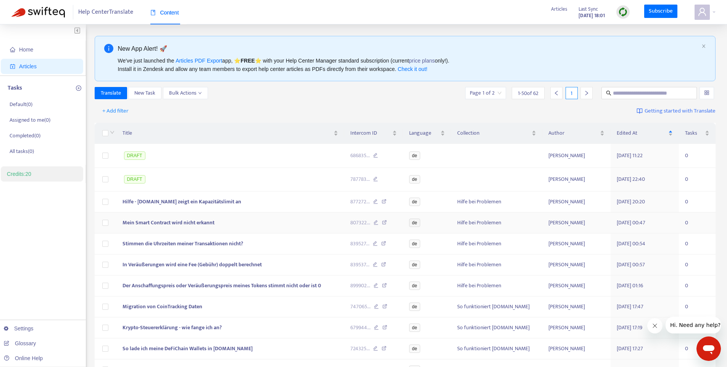
click at [107, 215] on td at bounding box center [106, 222] width 22 height 21
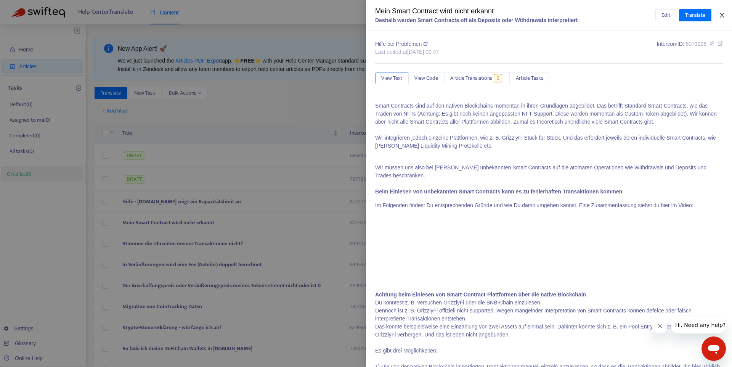
click at [721, 18] on icon "close" at bounding box center [722, 15] width 6 height 6
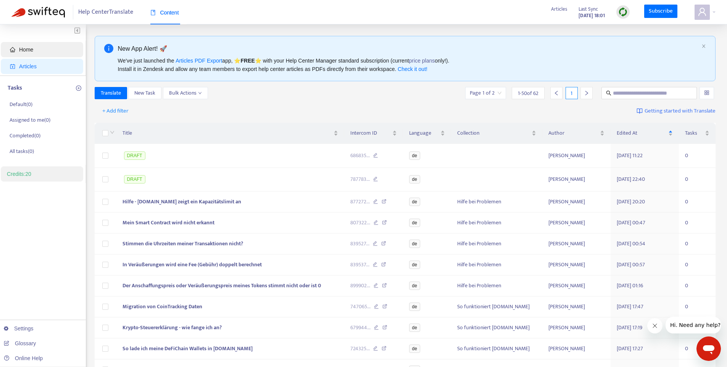
click at [42, 48] on span "Home" at bounding box center [43, 49] width 67 height 15
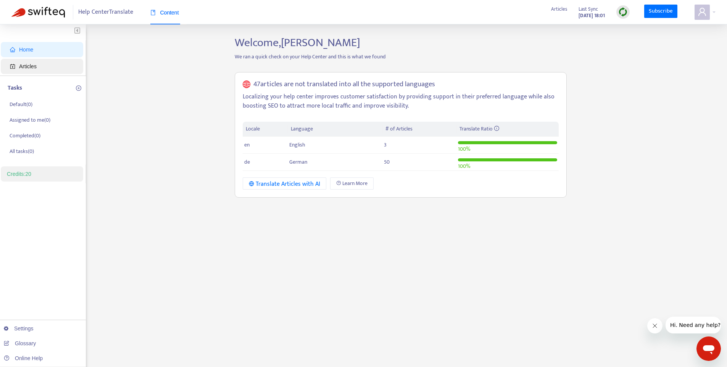
click at [38, 63] on span "Articles" at bounding box center [43, 66] width 67 height 15
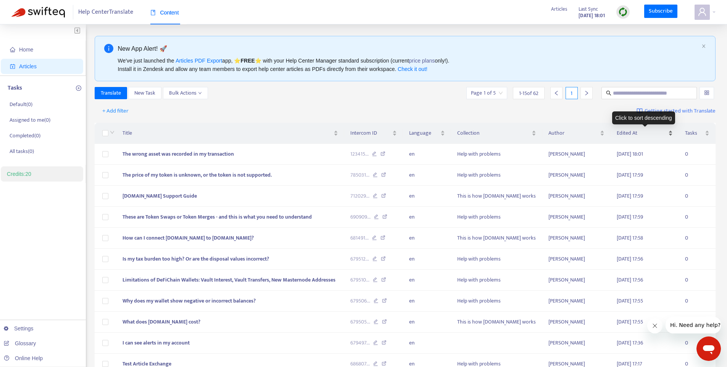
click at [634, 135] on span "Edited At" at bounding box center [641, 133] width 50 height 8
click at [634, 134] on span "Edited At" at bounding box center [641, 133] width 50 height 8
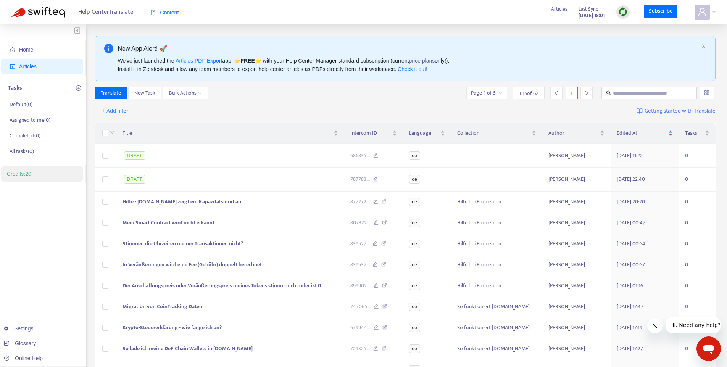
click at [634, 134] on span "Edited At" at bounding box center [641, 133] width 50 height 8
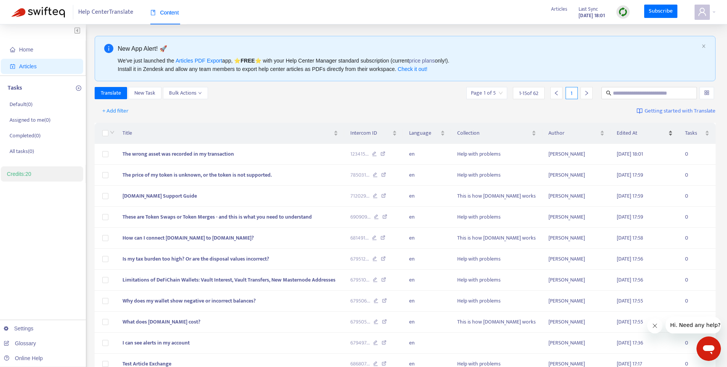
click at [634, 134] on span "Edited At" at bounding box center [641, 133] width 50 height 8
click at [418, 135] on span "Language" at bounding box center [424, 133] width 30 height 8
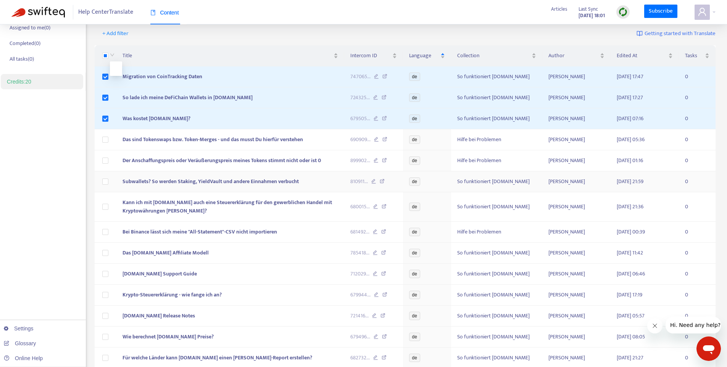
scroll to position [158, 0]
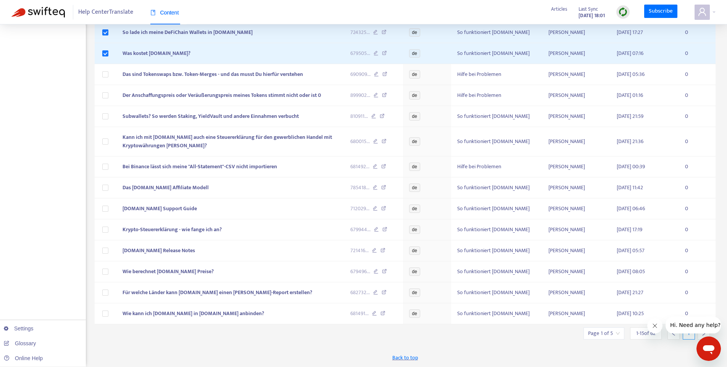
click at [636, 333] on span "1 - 15 of 62" at bounding box center [645, 333] width 19 height 8
click at [646, 333] on span "1 - 15 of 62" at bounding box center [645, 333] width 19 height 8
click at [654, 328] on icon "Nachricht vom Unternehmen schließen" at bounding box center [655, 326] width 6 height 6
click at [656, 335] on div "1 - 15 of 62" at bounding box center [646, 333] width 32 height 12
click at [622, 335] on div "Page 1 of 5" at bounding box center [603, 333] width 41 height 12
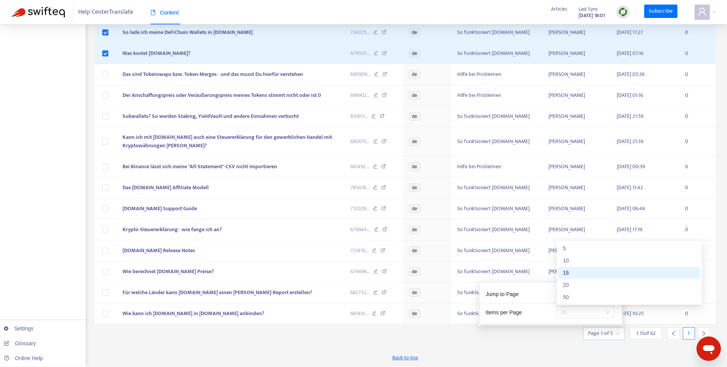
click at [610, 313] on div "15" at bounding box center [585, 312] width 57 height 12
click at [595, 299] on div "50" at bounding box center [629, 297] width 133 height 8
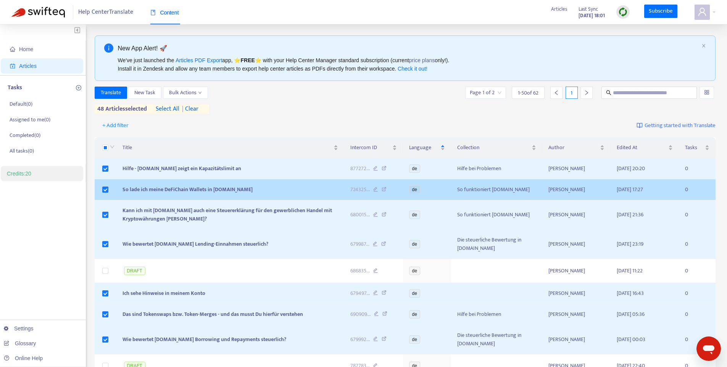
scroll to position [0, 0]
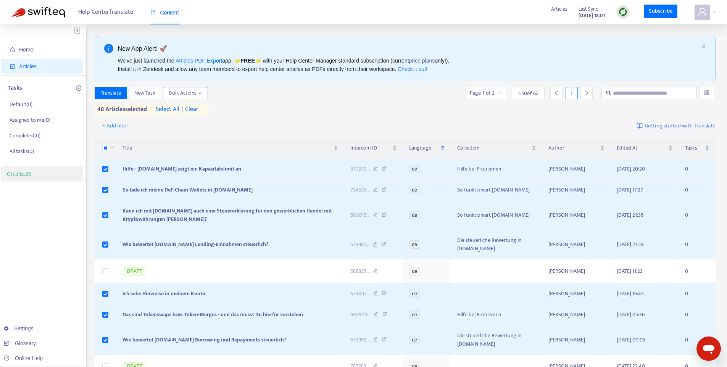
click at [193, 93] on span "Bulk Actions" at bounding box center [185, 93] width 33 height 8
click at [115, 97] on span "Translate" at bounding box center [111, 93] width 20 height 8
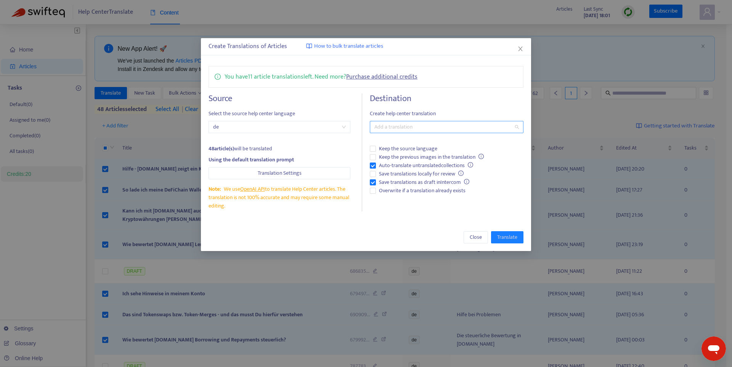
click at [395, 126] on div at bounding box center [443, 126] width 142 height 9
click at [395, 151] on div "English ( en )" at bounding box center [447, 154] width 142 height 8
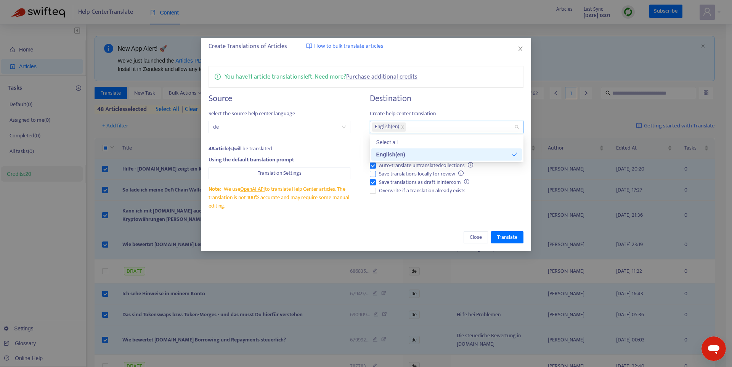
click at [511, 175] on label "Save translations locally for review" at bounding box center [447, 174] width 154 height 8
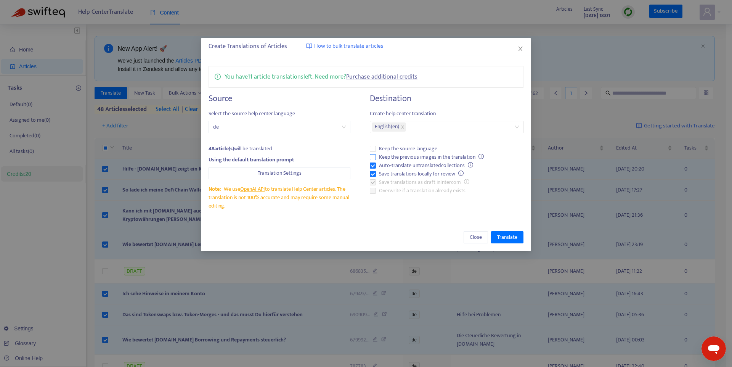
click at [471, 155] on span "Keep the previous images in the translation" at bounding box center [431, 157] width 111 height 8
click at [499, 240] on span "Translate" at bounding box center [507, 237] width 20 height 8
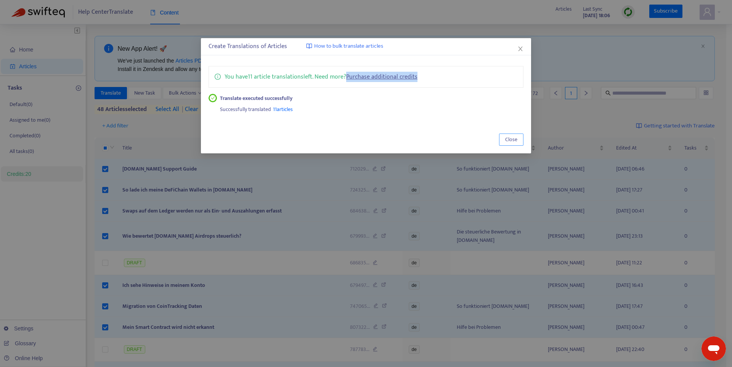
click at [507, 138] on span "Close" at bounding box center [511, 139] width 12 height 8
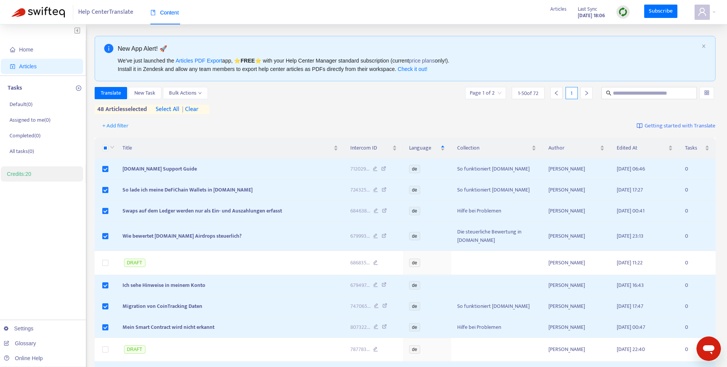
click at [30, 173] on link "Credits: 20" at bounding box center [19, 174] width 24 height 6
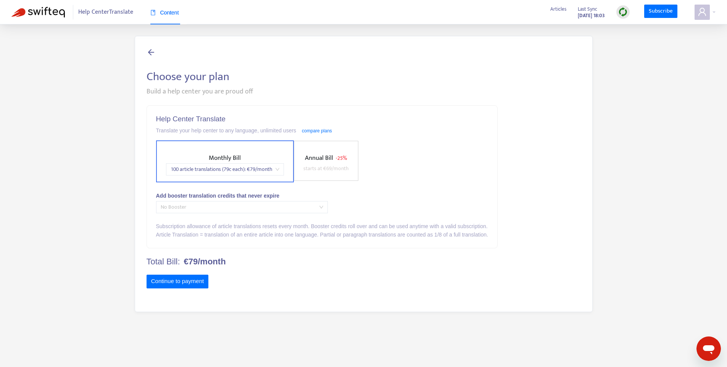
click at [228, 203] on span "No Booster" at bounding box center [242, 206] width 163 height 11
drag, startPoint x: 227, startPoint y: 262, endPoint x: 186, endPoint y: 259, distance: 41.3
click at [186, 259] on h4 "Total Bill: €79/month" at bounding box center [321, 262] width 351 height 10
click at [311, 205] on span "No Booster" at bounding box center [242, 206] width 163 height 11
drag, startPoint x: 64, startPoint y: 13, endPoint x: 109, endPoint y: 2, distance: 47.3
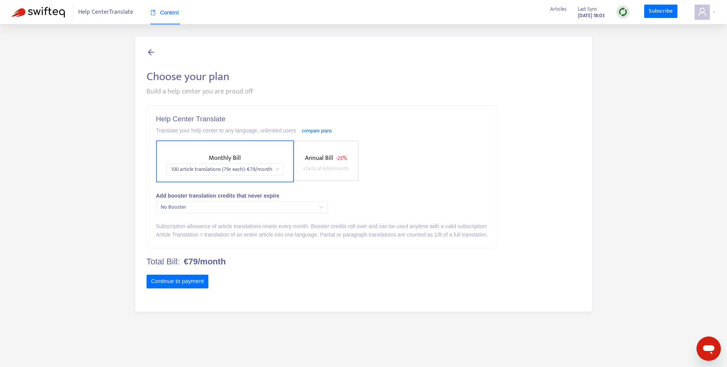
click at [327, 131] on link "compare plans" at bounding box center [317, 130] width 30 height 5
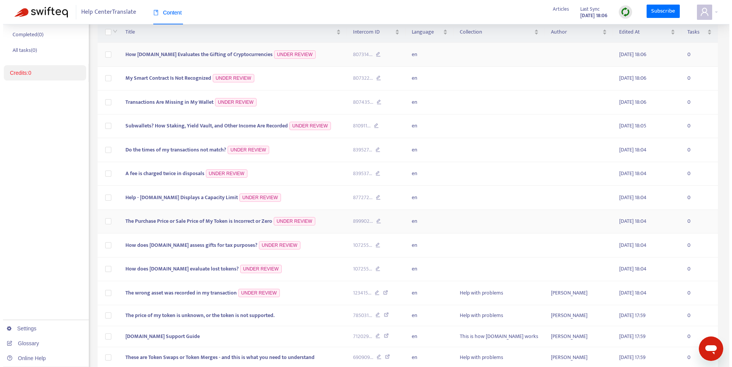
scroll to position [166, 0]
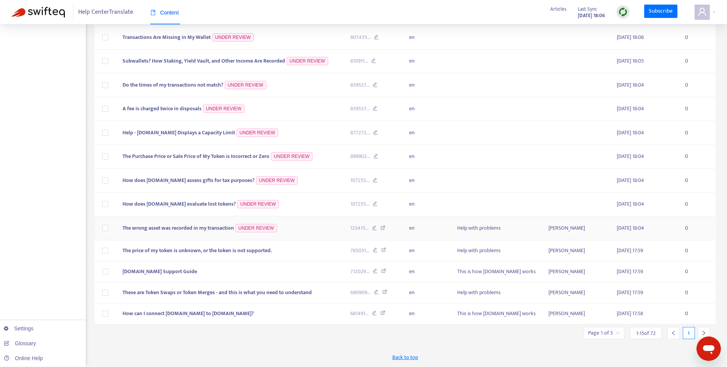
click at [175, 225] on span "The wrong asset was recorded in my transaction" at bounding box center [177, 228] width 111 height 9
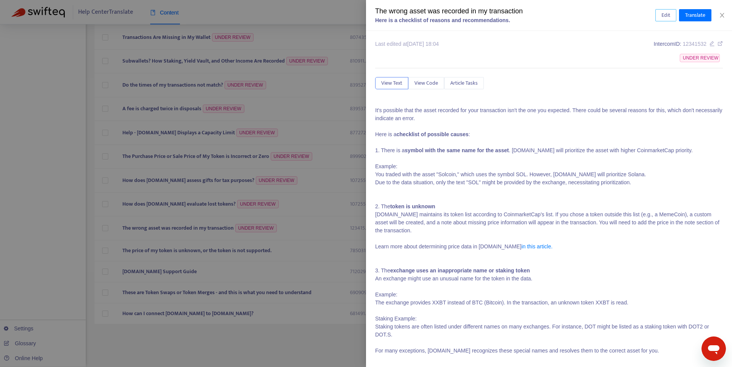
click at [668, 14] on span "Edit" at bounding box center [666, 15] width 9 height 8
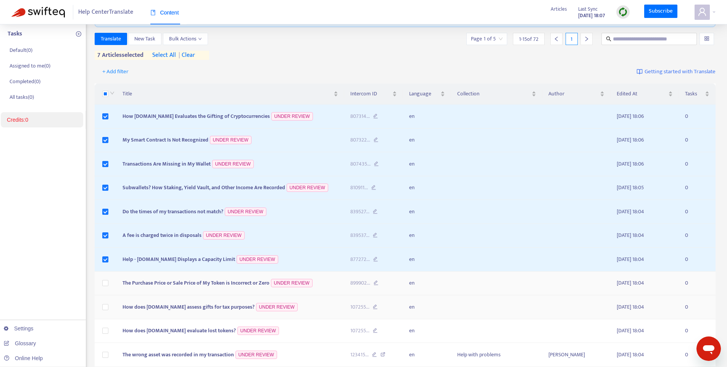
scroll to position [61, 0]
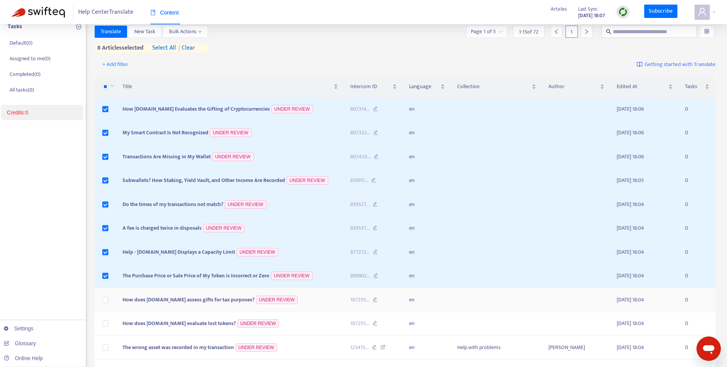
click at [103, 293] on td at bounding box center [106, 300] width 22 height 24
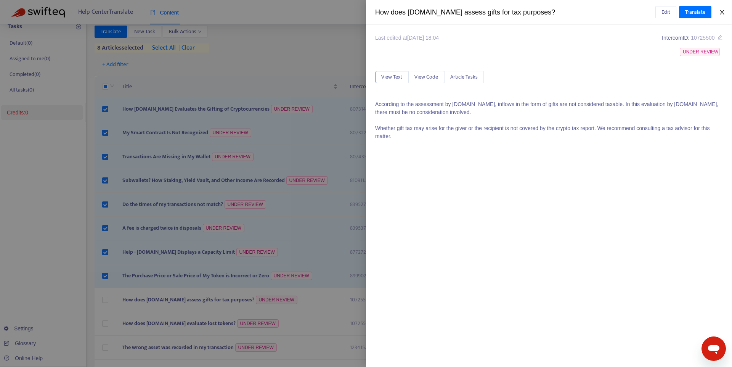
click at [724, 14] on icon "close" at bounding box center [722, 12] width 6 height 6
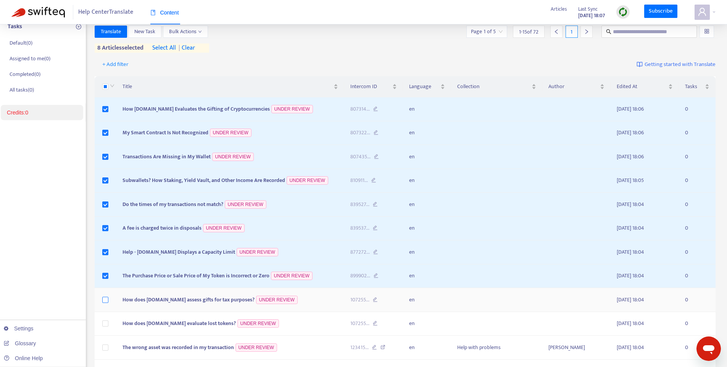
click at [106, 303] on label at bounding box center [105, 300] width 6 height 8
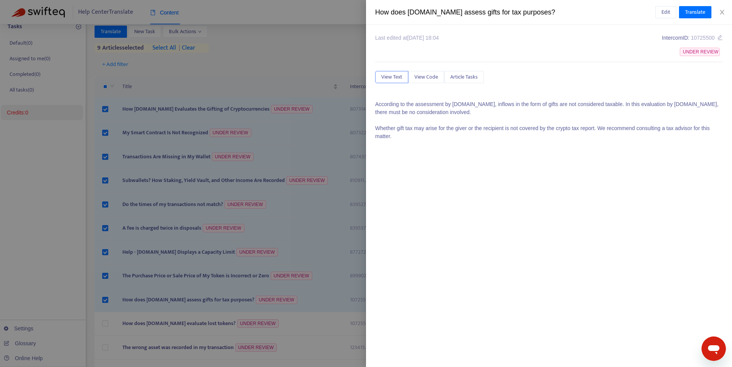
click at [106, 324] on div at bounding box center [366, 183] width 732 height 367
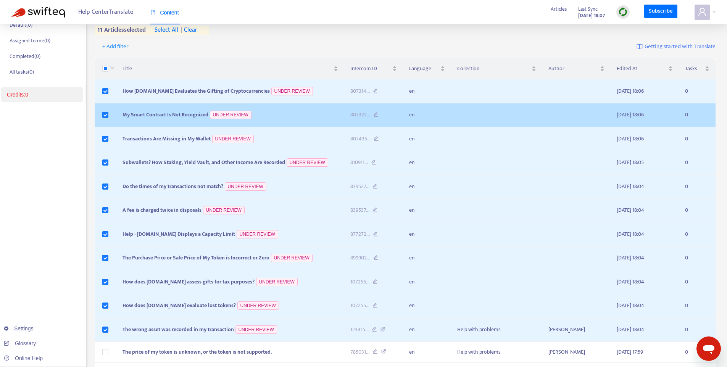
scroll to position [0, 0]
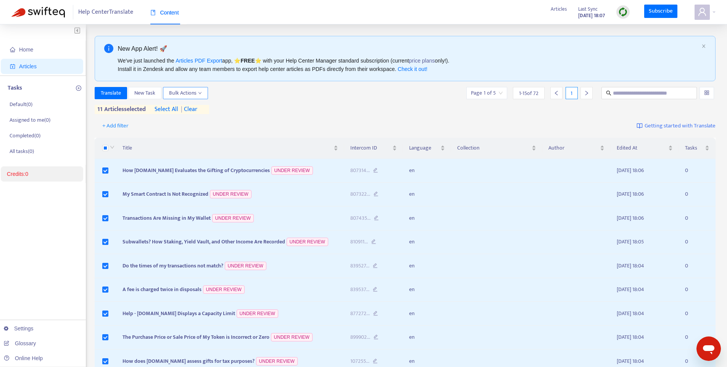
click at [192, 92] on span "Bulk Actions" at bounding box center [185, 93] width 33 height 8
click at [195, 130] on span "Save to Intercom" at bounding box center [188, 132] width 38 height 9
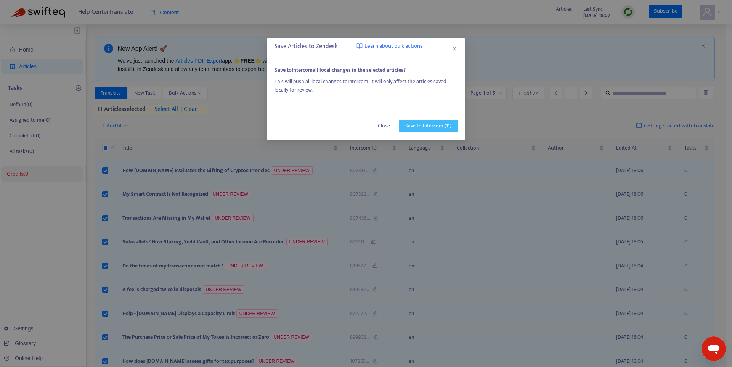
click at [430, 126] on span "Save to Intercom (11)" at bounding box center [429, 126] width 46 height 8
